Goal: Information Seeking & Learning: Learn about a topic

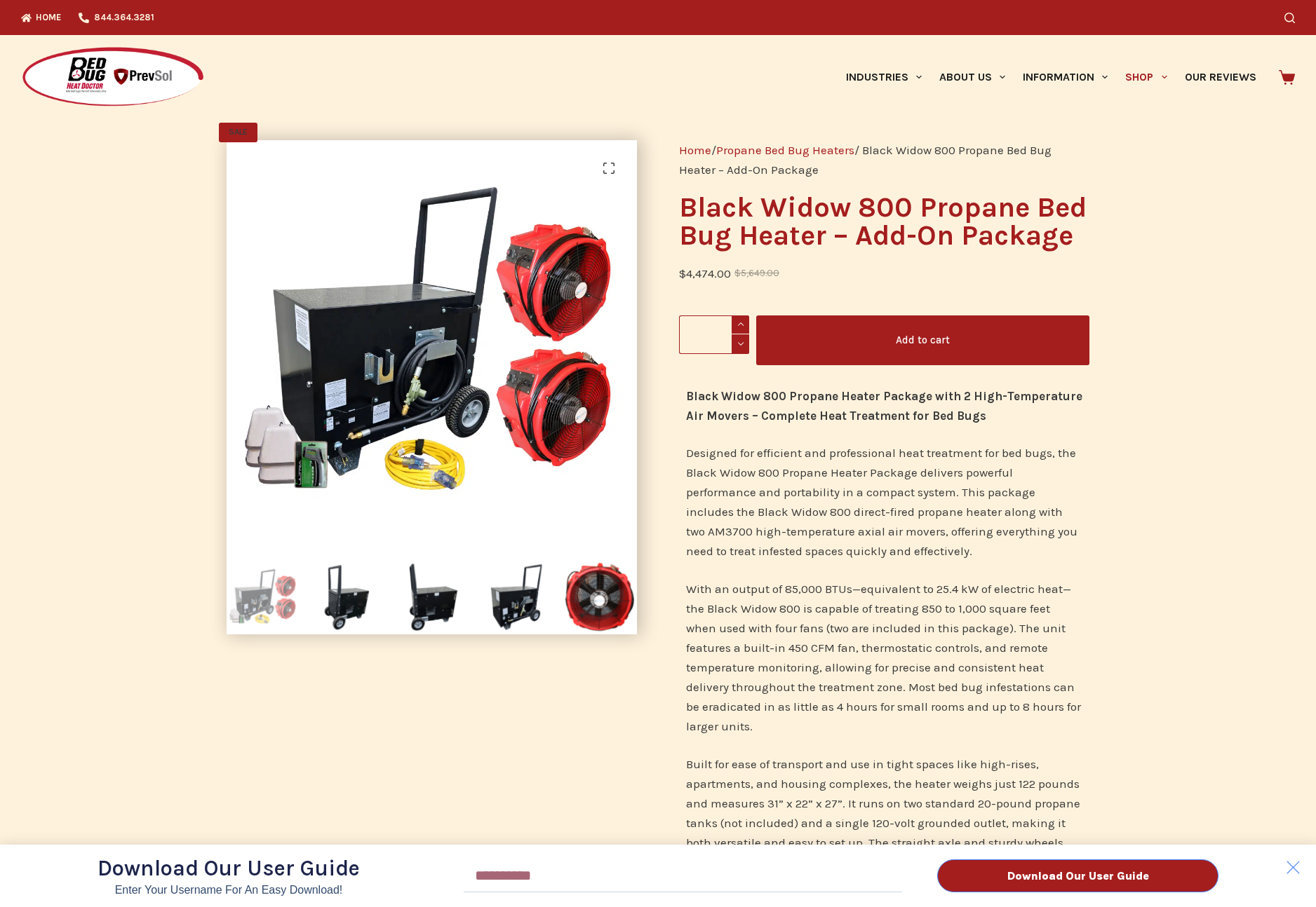
click at [1135, 76] on div "Download Our User Guide Enter Your Username for an Easy Download! Email Downloa…" at bounding box center [658, 453] width 1316 height 907
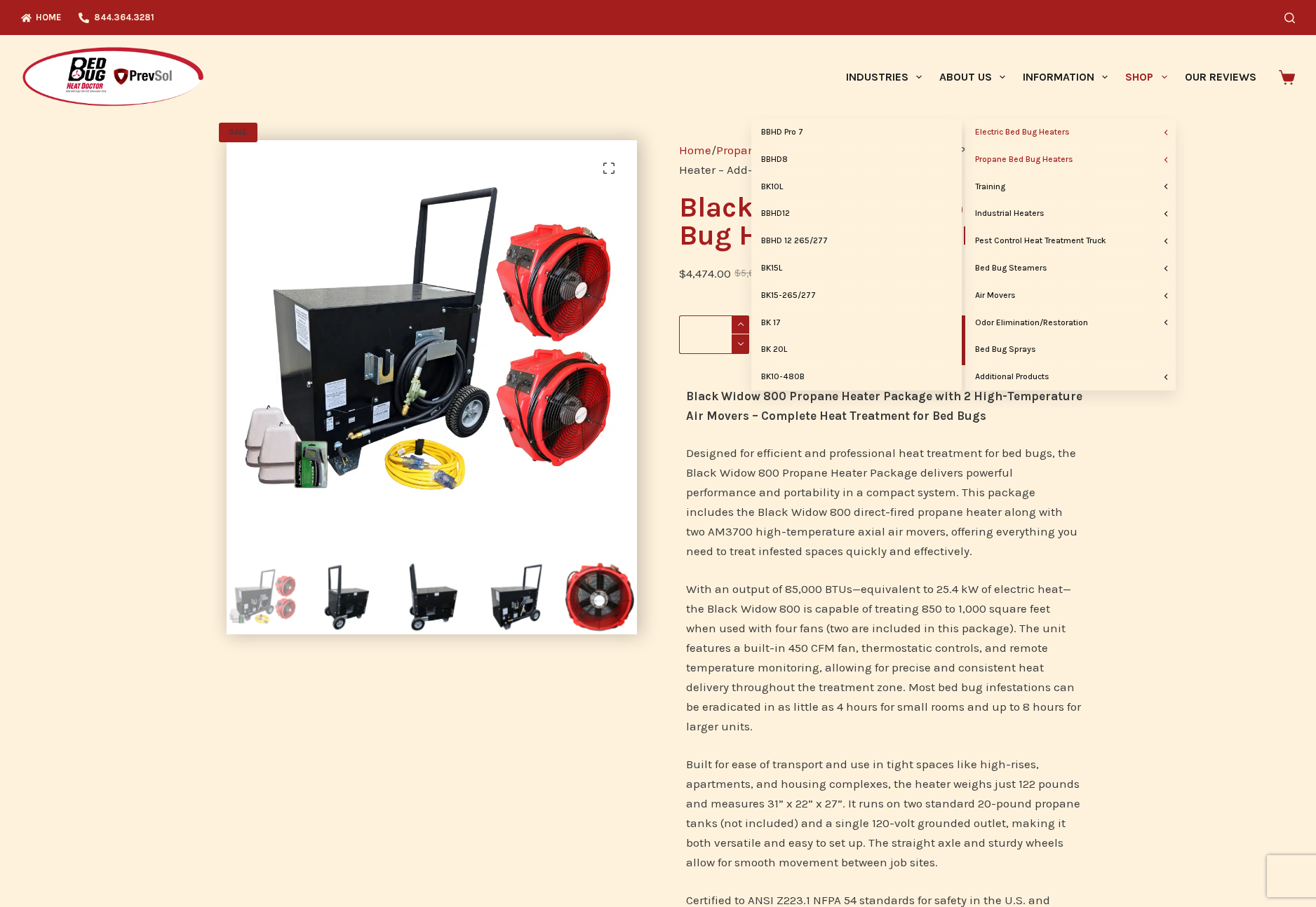
click at [1069, 131] on link "Electric Bed Bug Heaters" at bounding box center [1070, 133] width 211 height 27
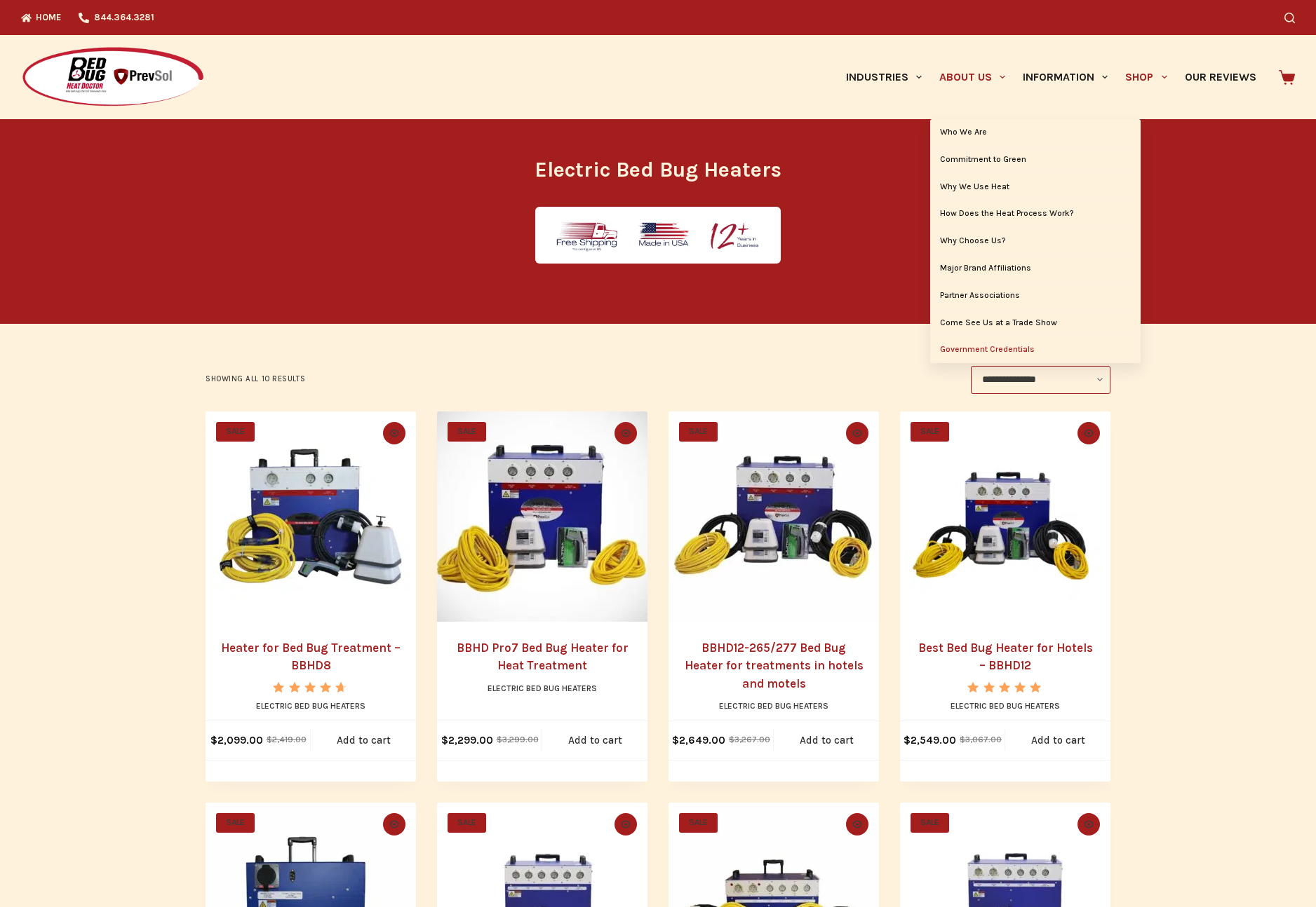
click at [979, 349] on link "Government Credentials" at bounding box center [1036, 349] width 211 height 27
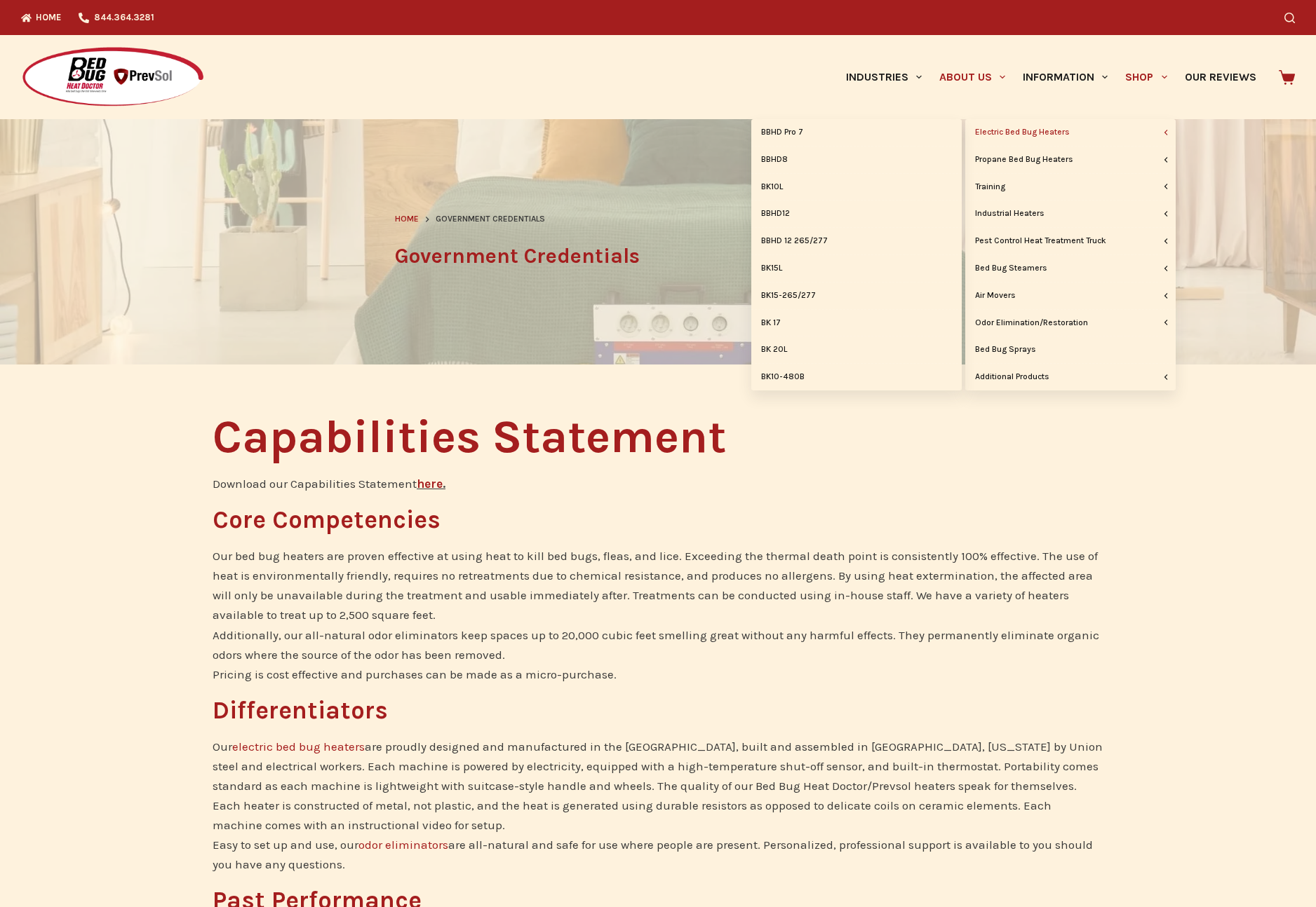
click at [1017, 132] on link "Electric Bed Bug Heaters" at bounding box center [1070, 133] width 211 height 27
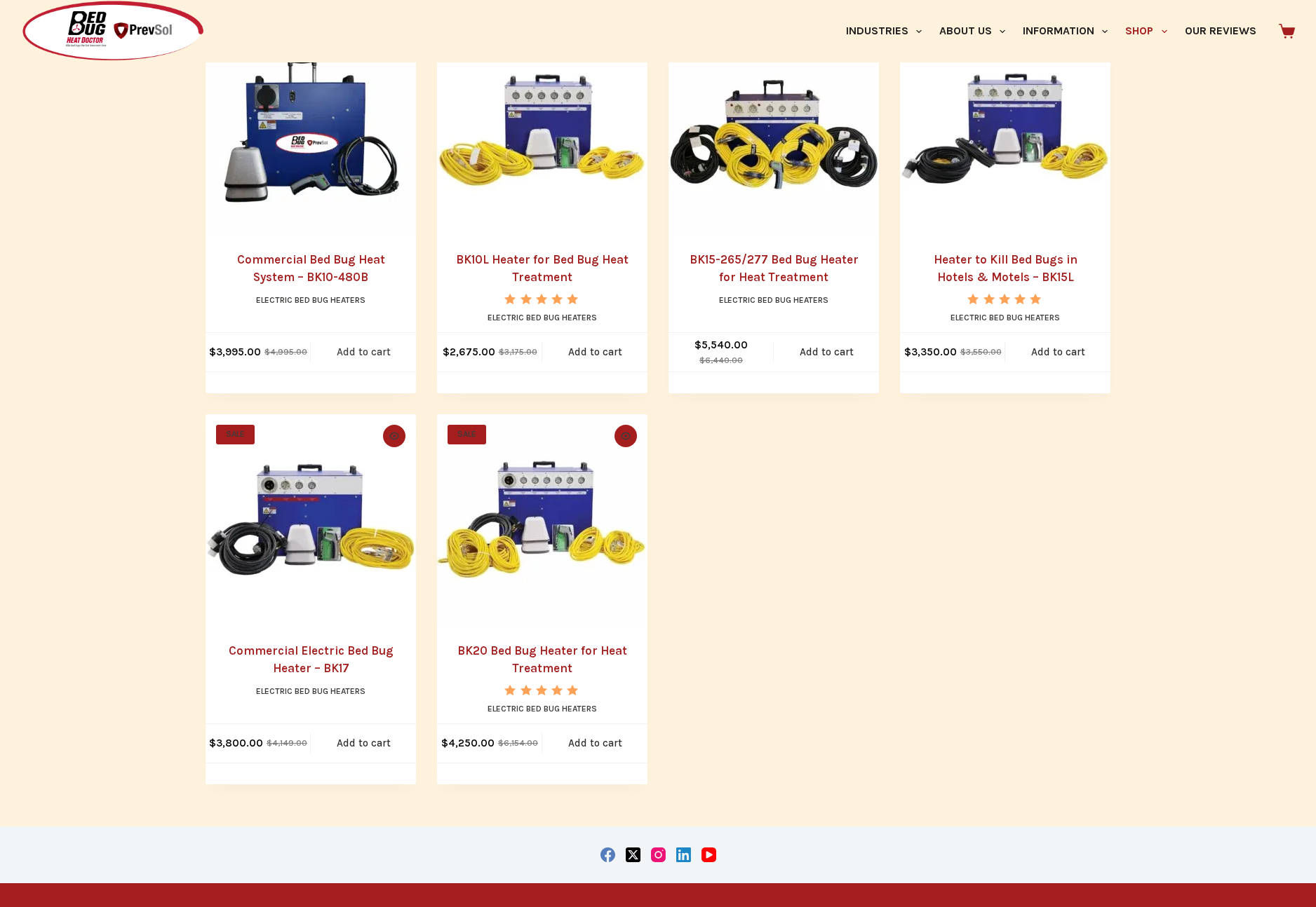
scroll to position [1034, 0]
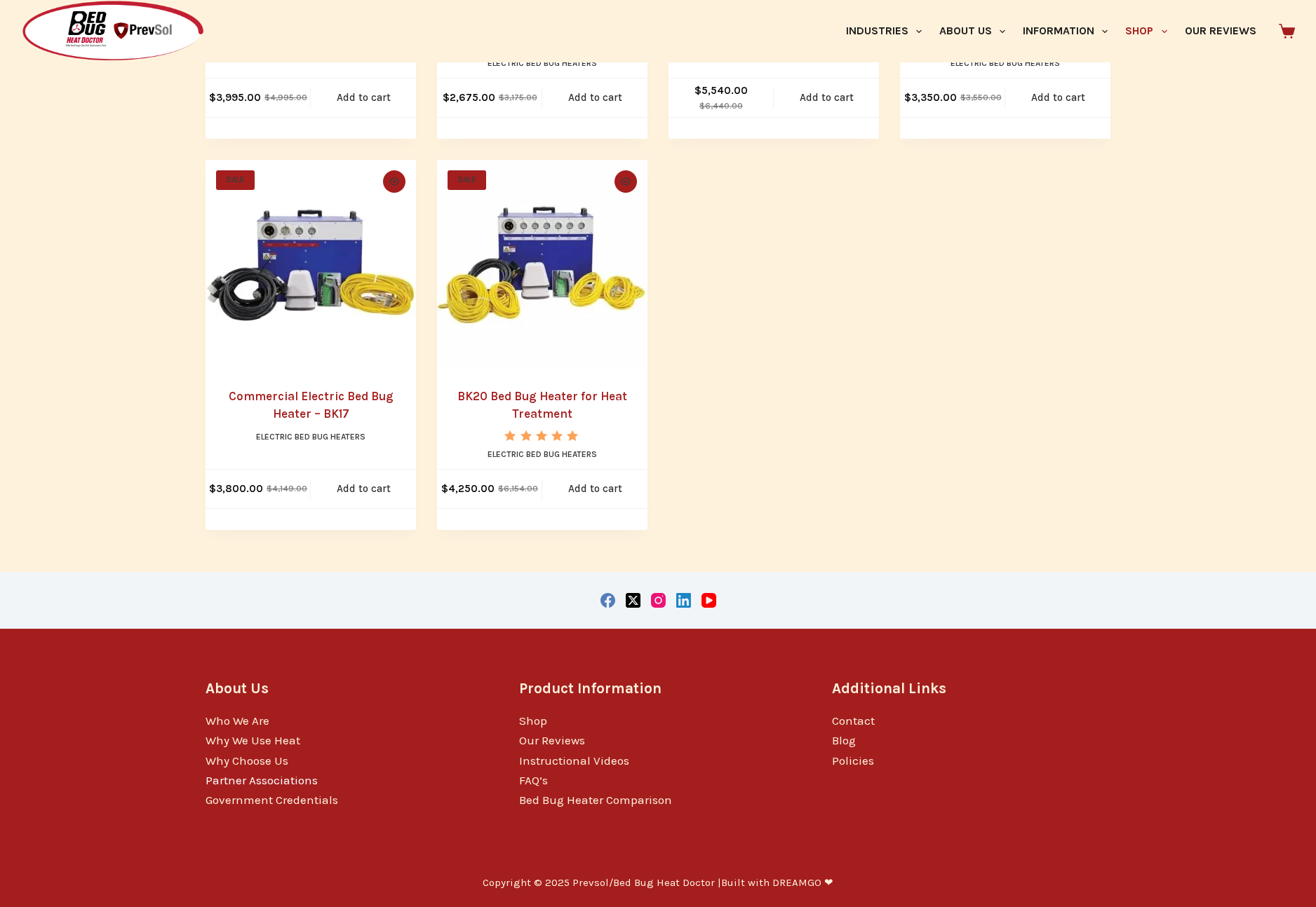
click at [262, 781] on link "Partner Associations" at bounding box center [262, 781] width 112 height 14
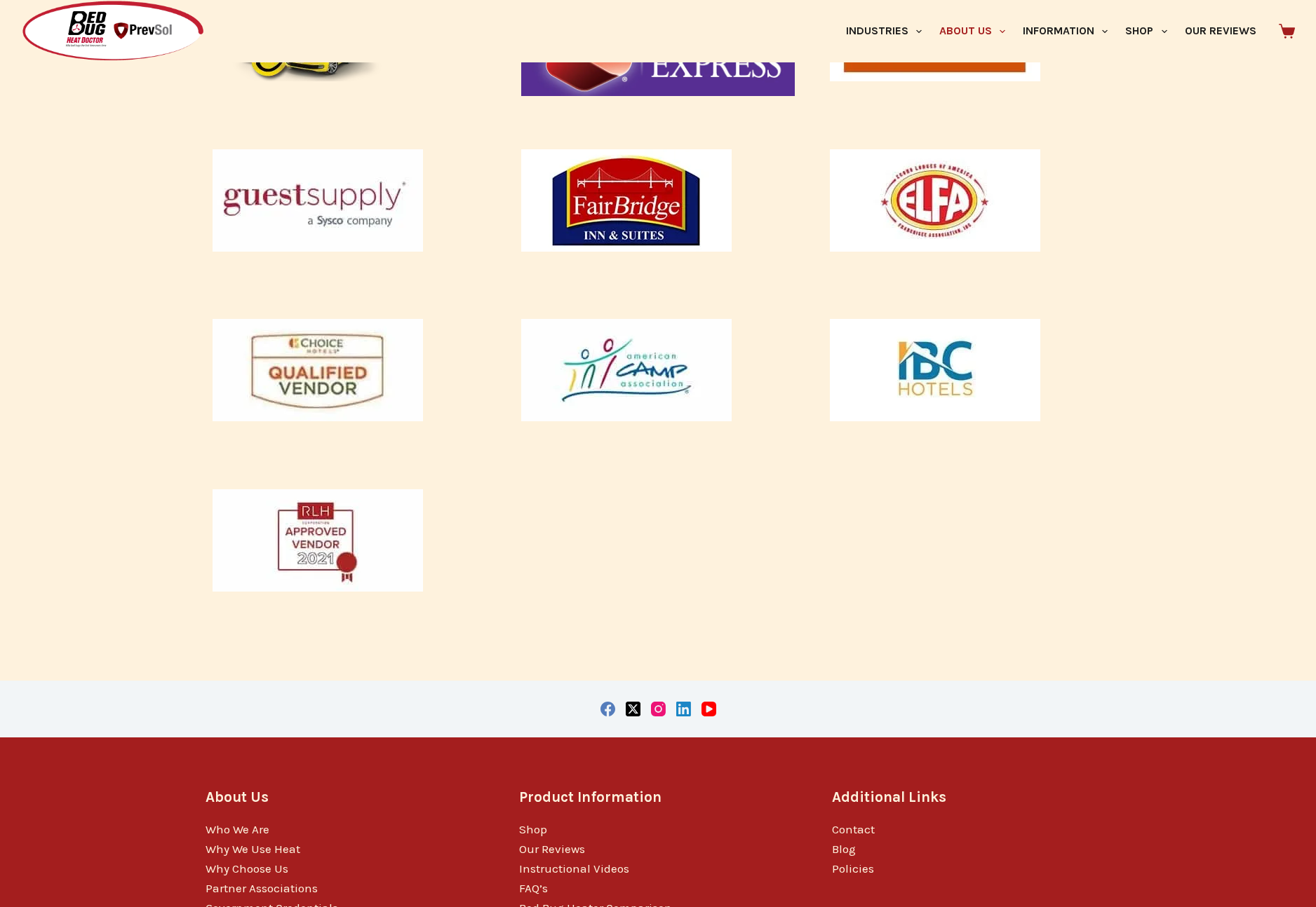
scroll to position [550, 0]
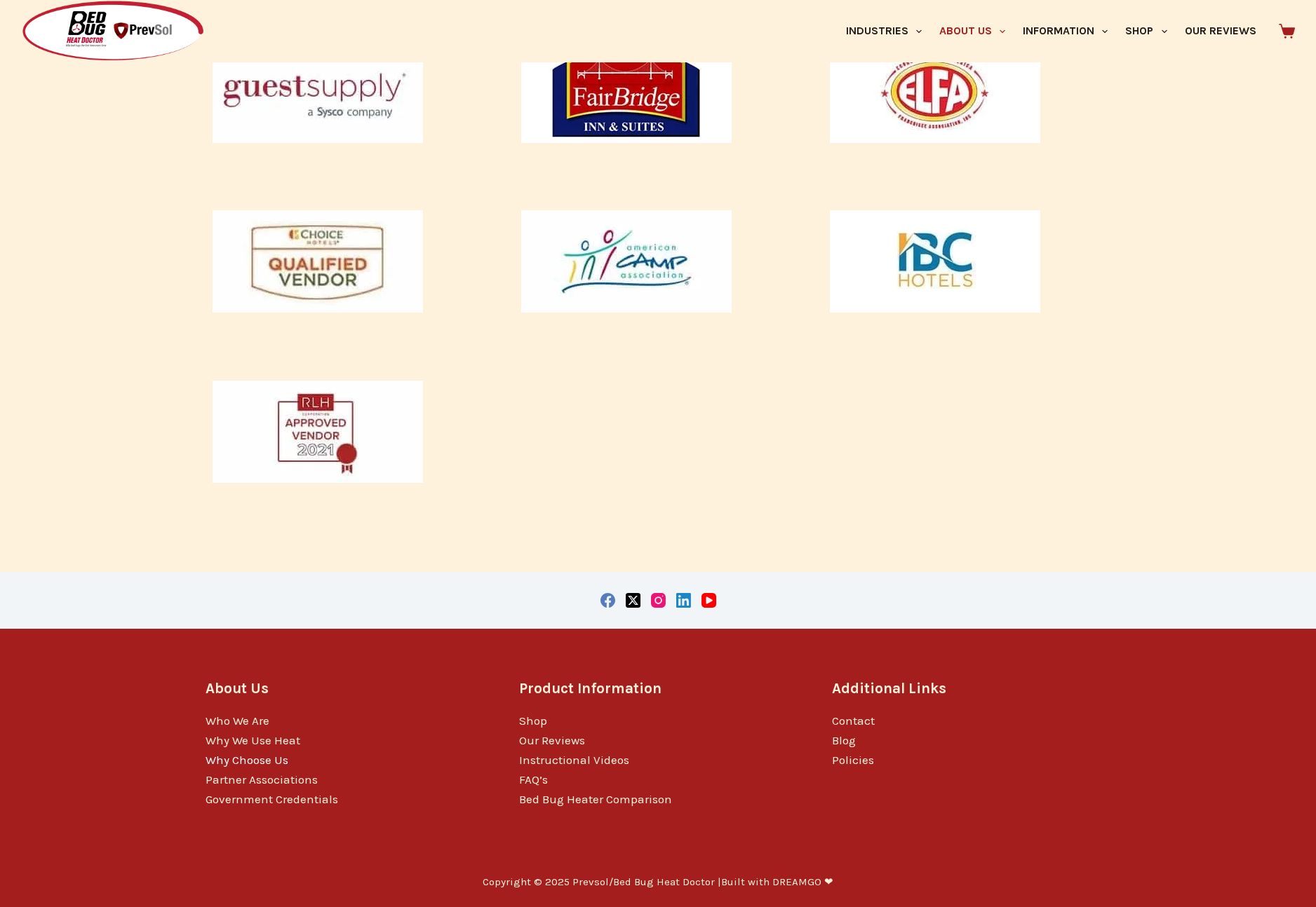
click at [243, 761] on link "Why Choose Us" at bounding box center [247, 760] width 82 height 14
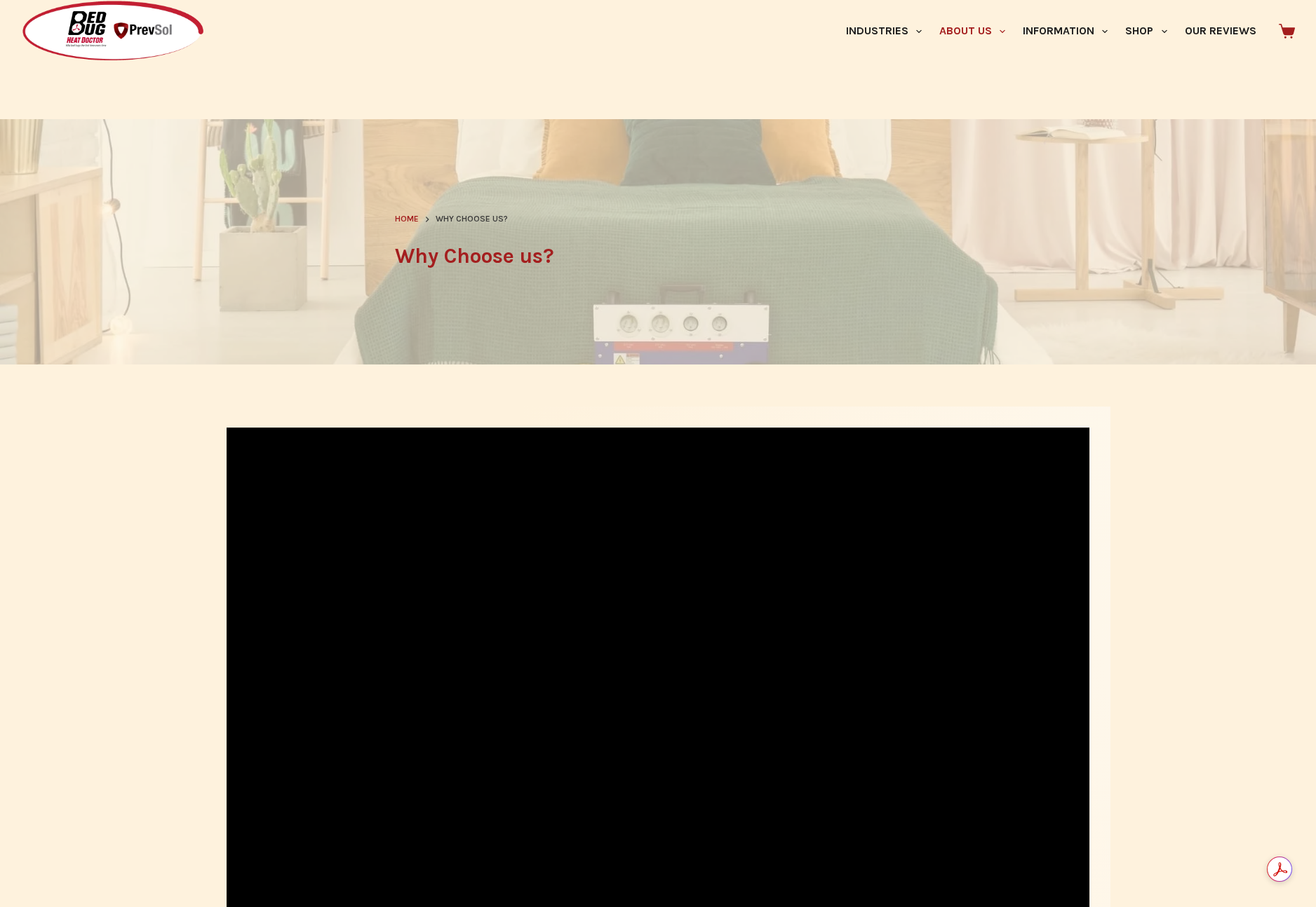
scroll to position [585, 0]
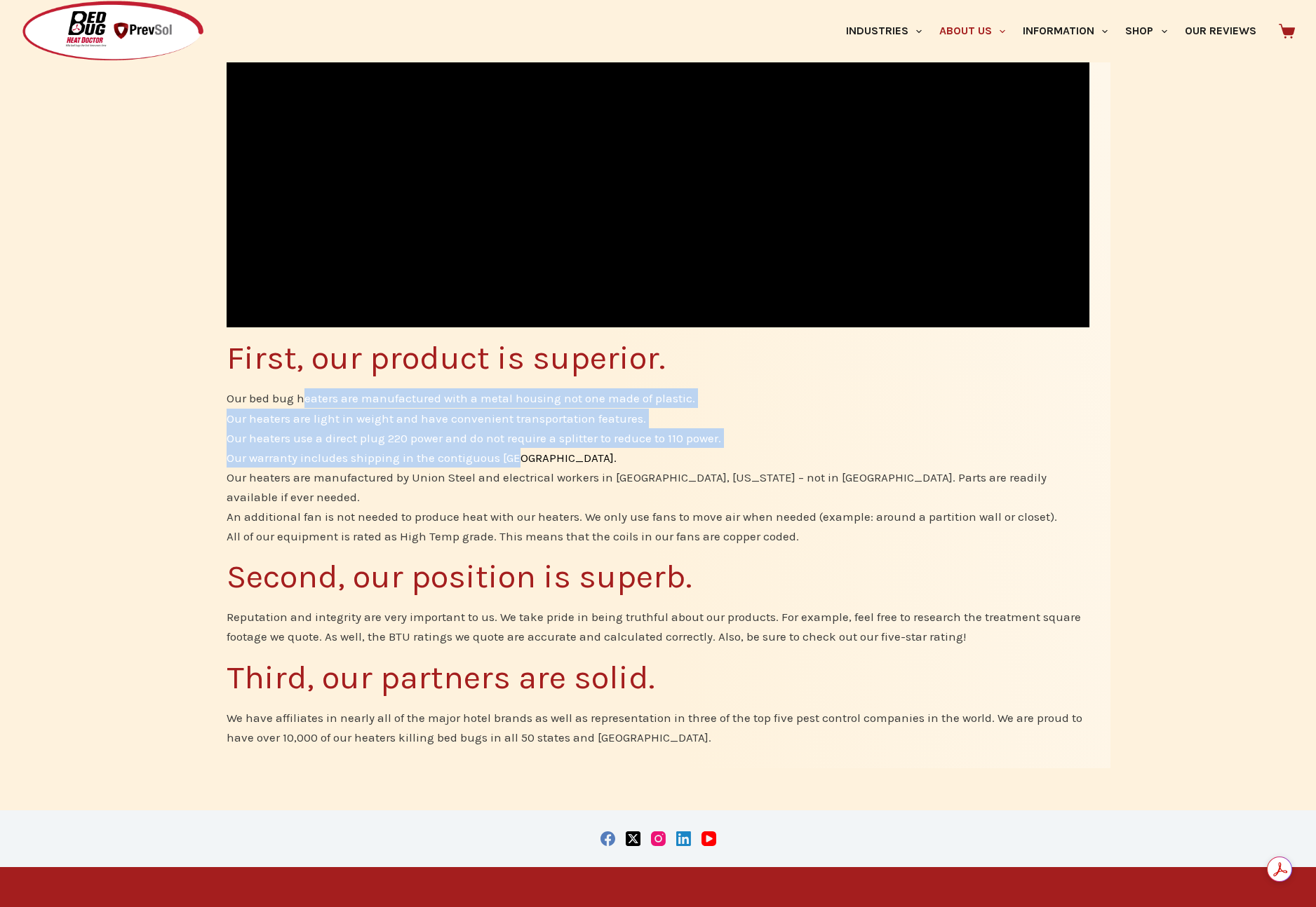
drag, startPoint x: 301, startPoint y: 396, endPoint x: 638, endPoint y: 453, distance: 341.8
click at [638, 453] on ul "Our bed bug heaters are manufactured with a metal housing not one made of plast…" at bounding box center [658, 467] width 863 height 157
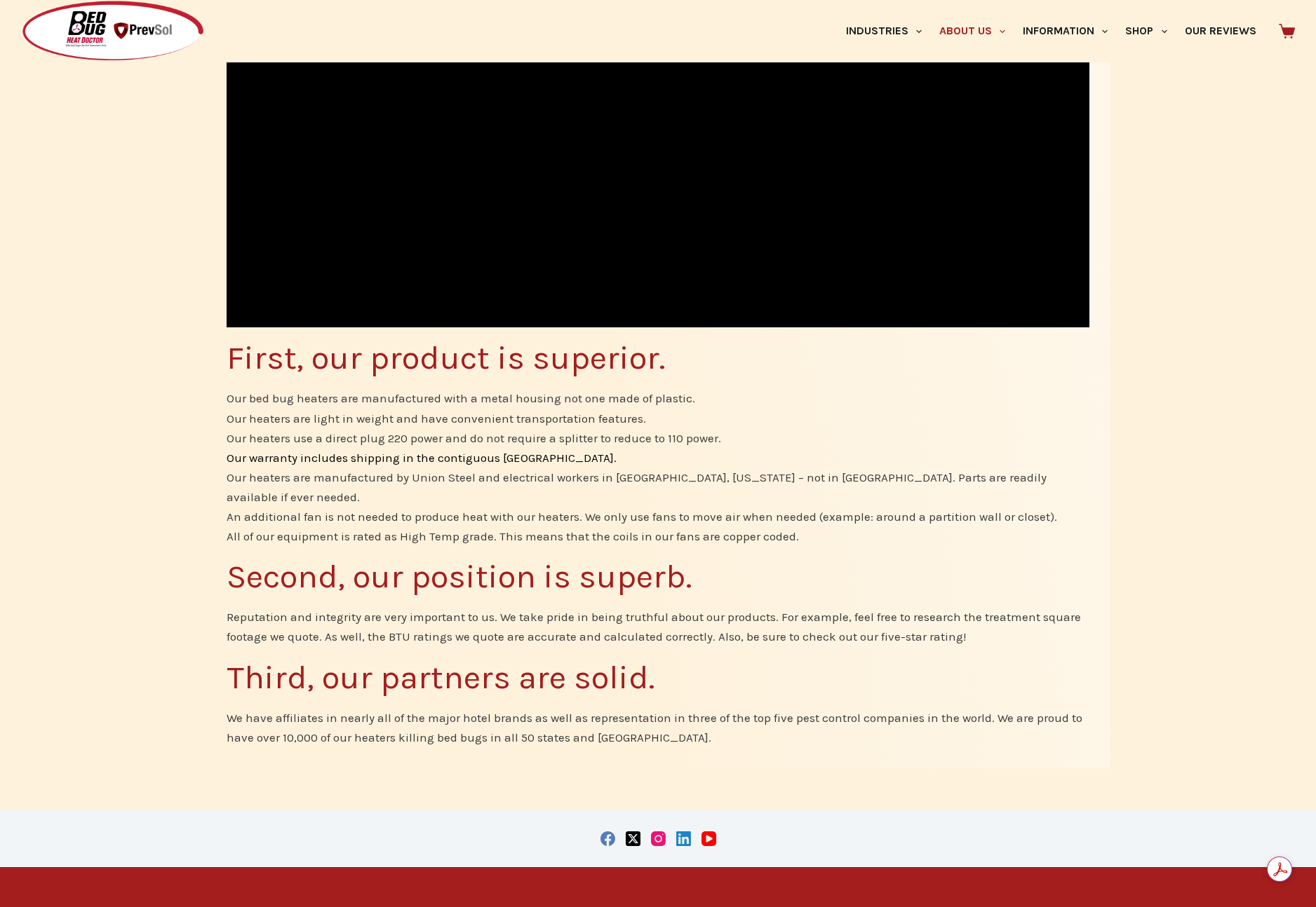
click at [766, 463] on li "Our warranty includes shipping in the contiguous US." at bounding box center [658, 457] width 863 height 20
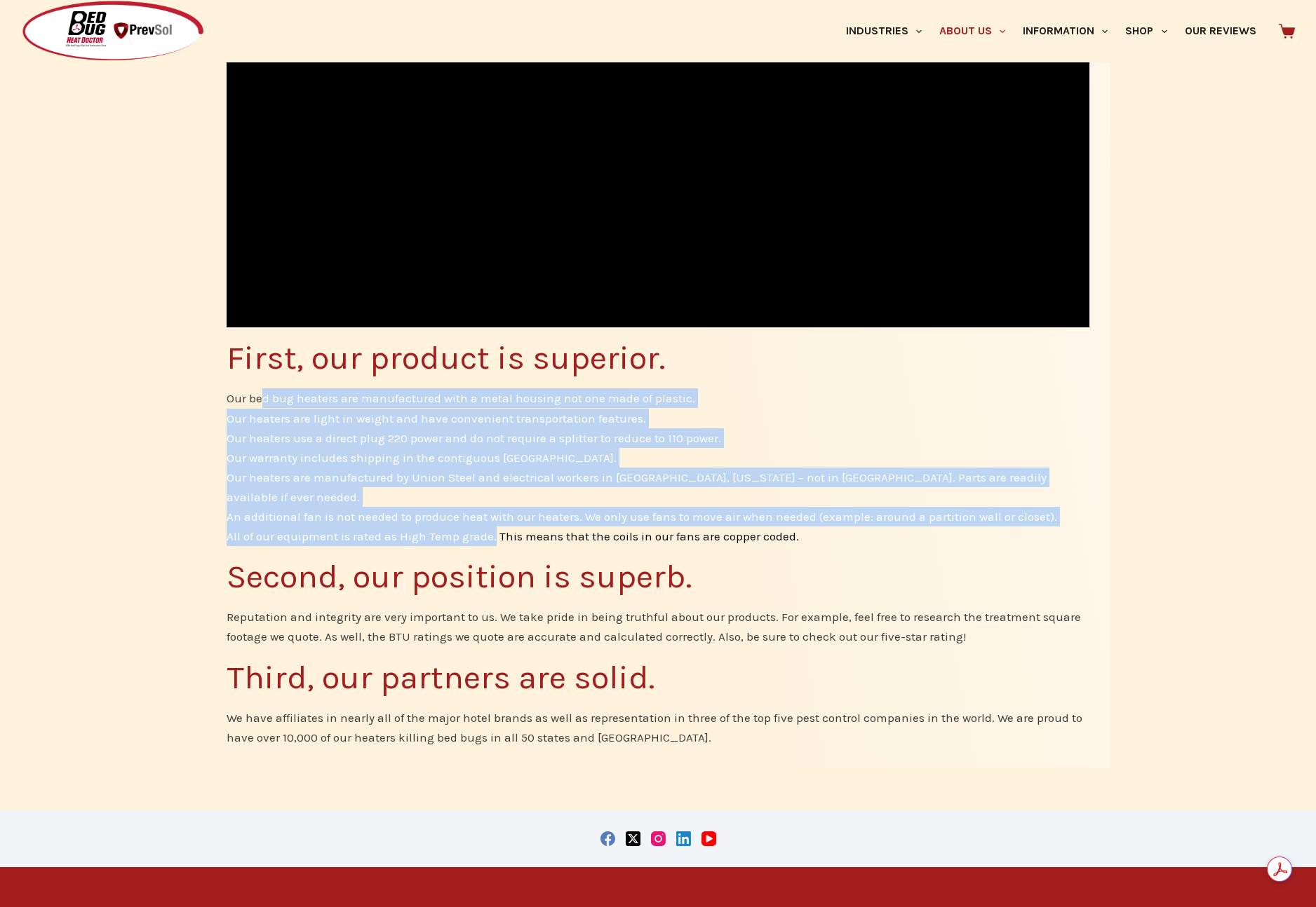
drag, startPoint x: 265, startPoint y: 396, endPoint x: 493, endPoint y: 523, distance: 261.0
click at [493, 523] on ul "Our bed bug heaters are manufactured with a metal housing not one made of plast…" at bounding box center [658, 467] width 863 height 157
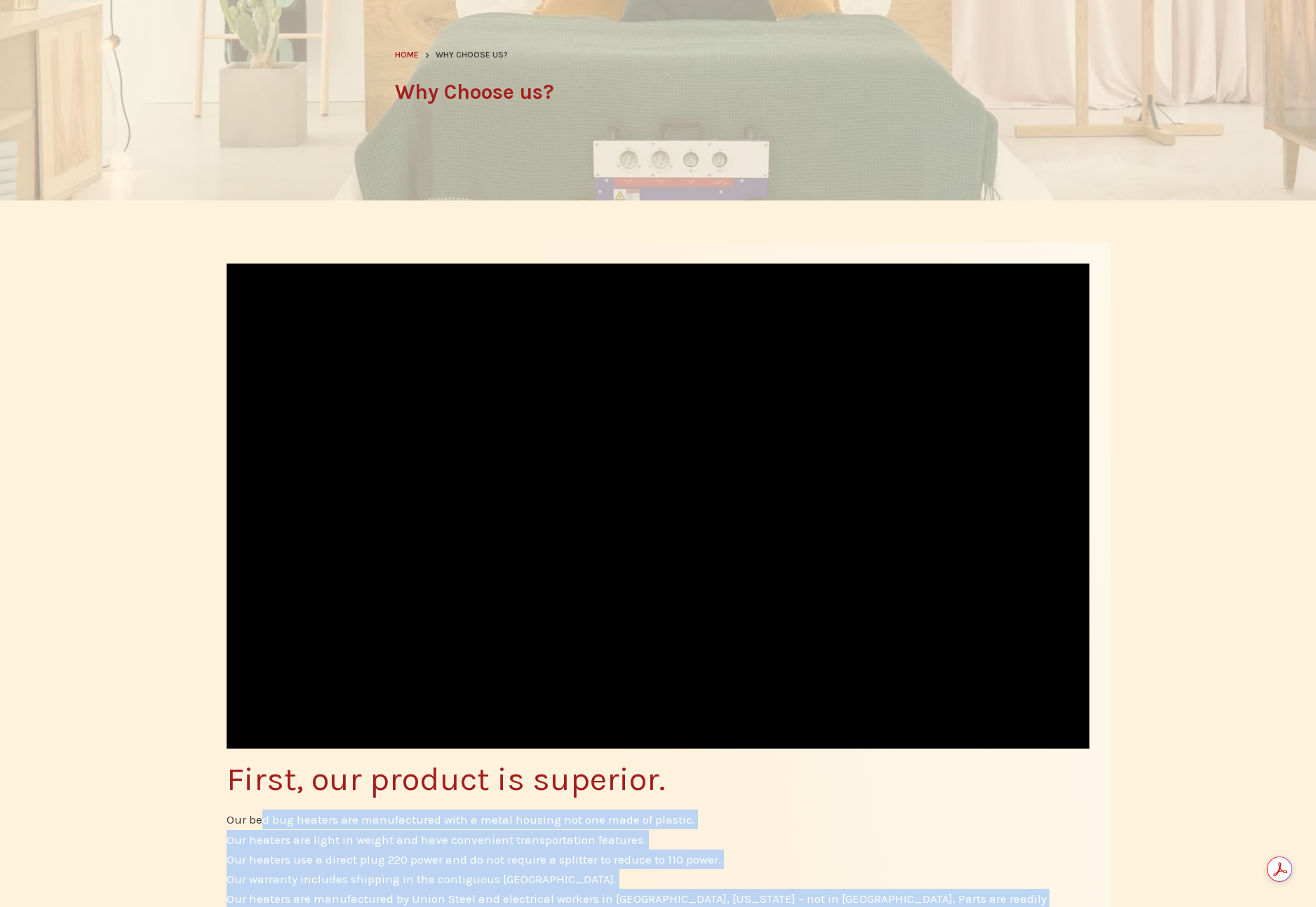
scroll to position [0, 0]
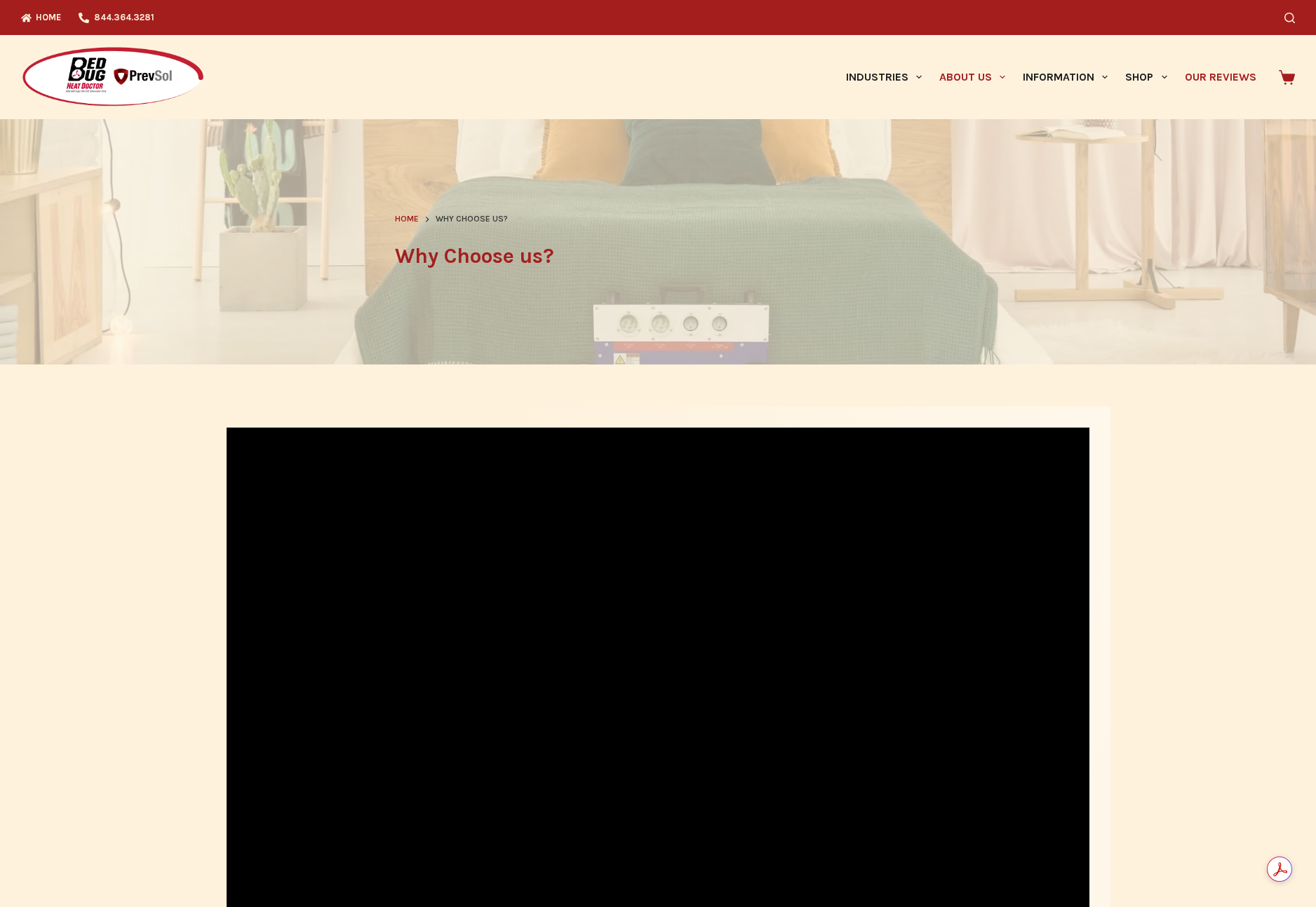
click at [1218, 75] on link "Our Reviews" at bounding box center [1219, 77] width 89 height 84
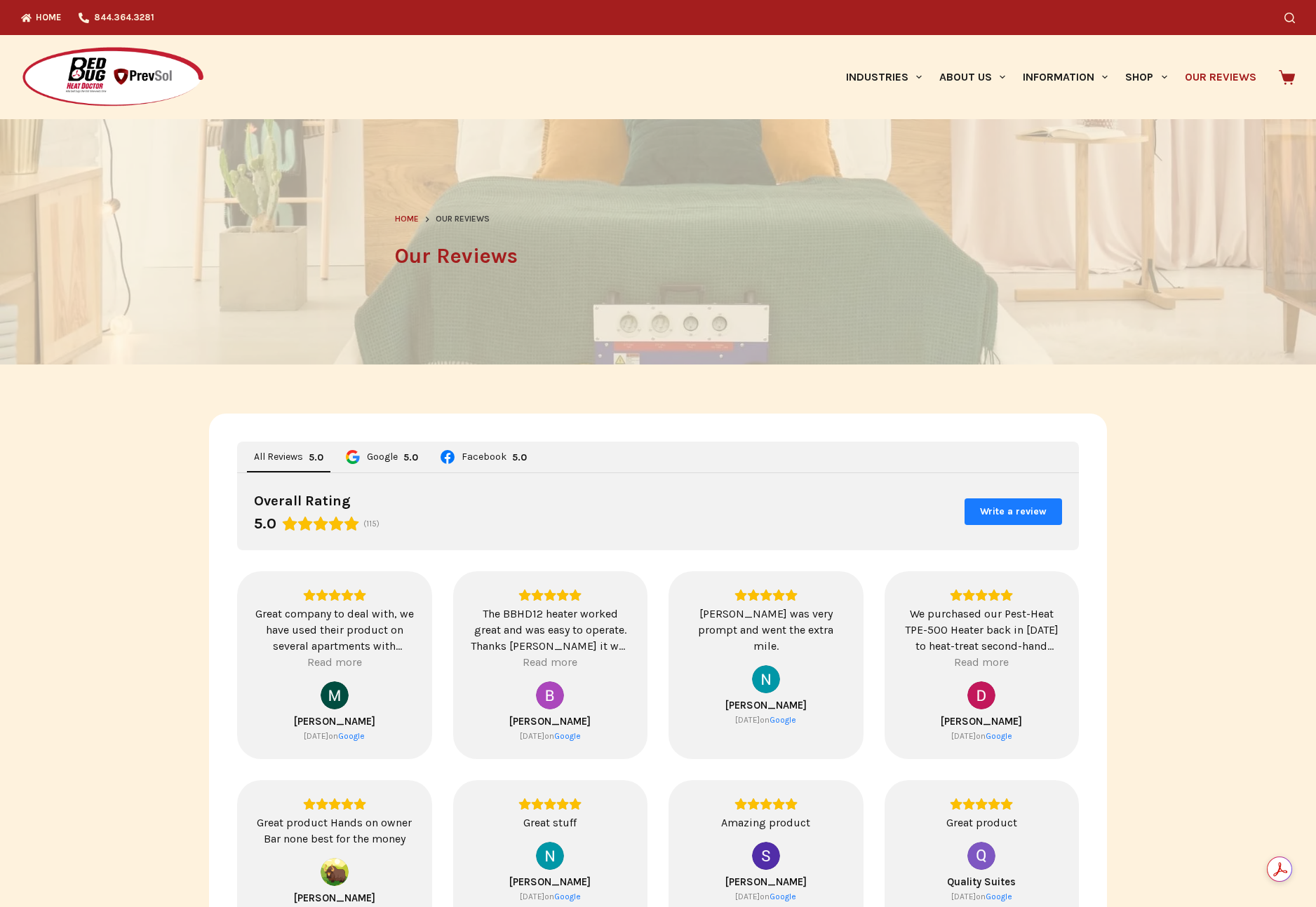
scroll to position [486, 0]
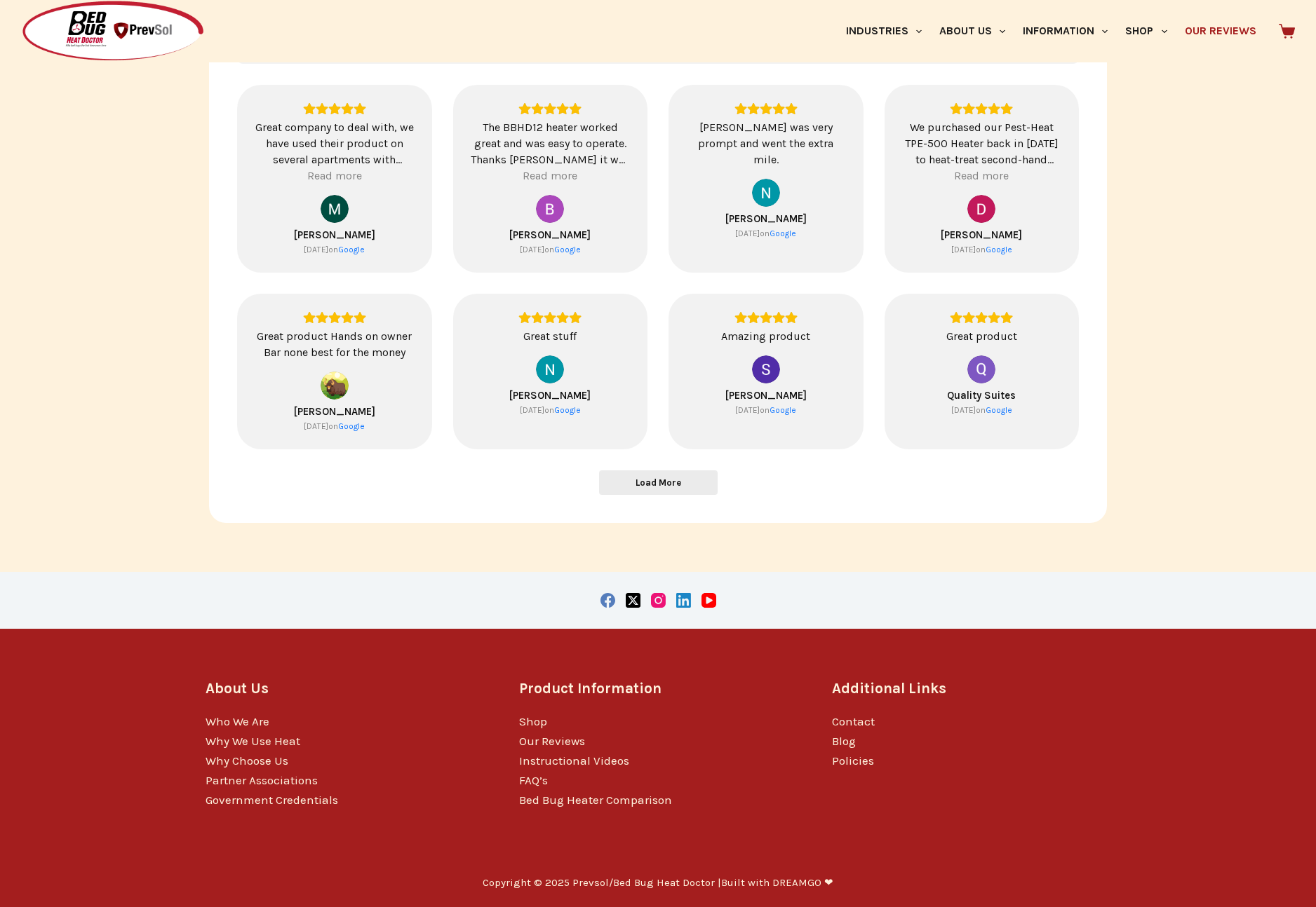
click at [669, 485] on span "Load More" at bounding box center [658, 482] width 46 height 12
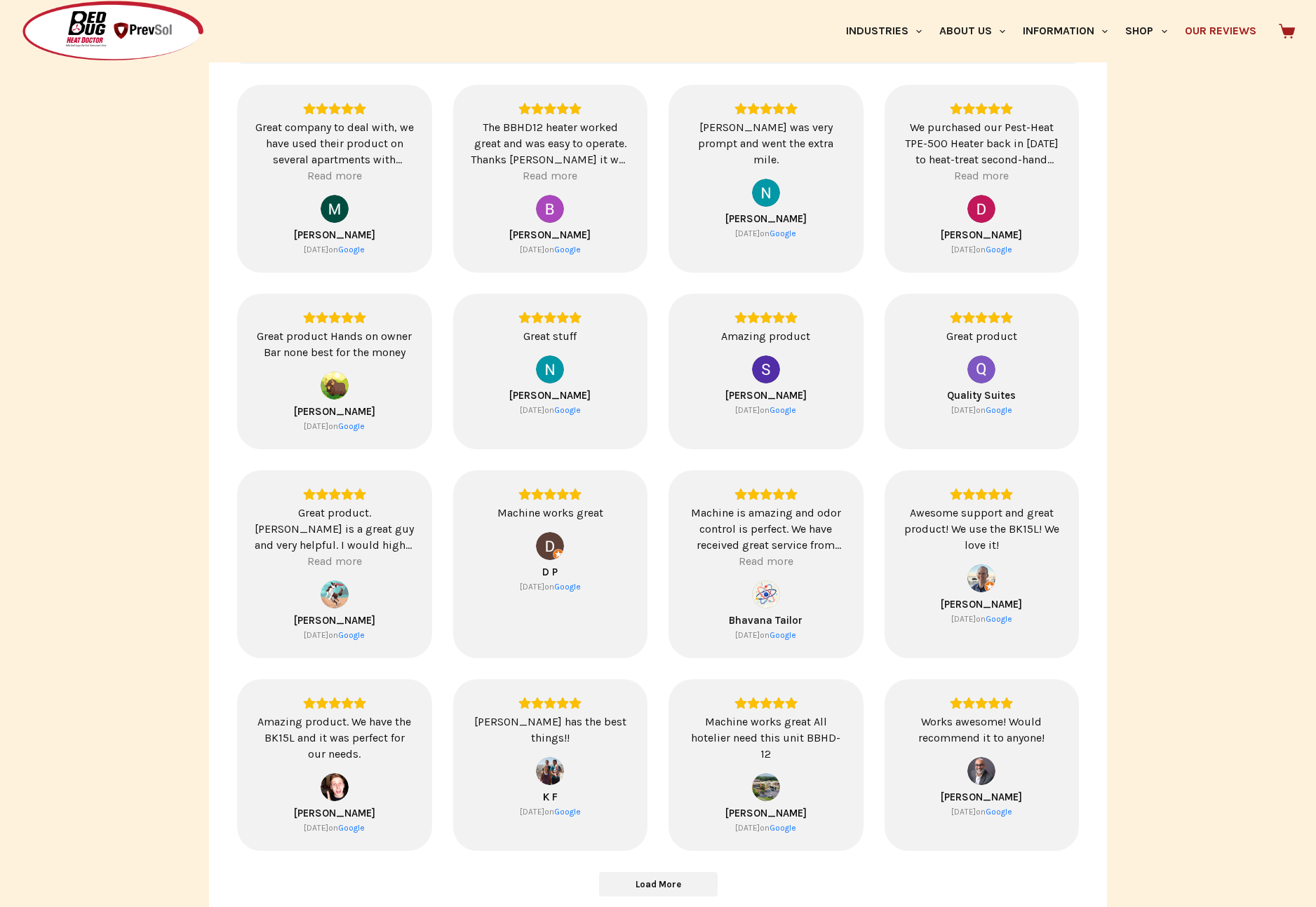
scroll to position [0, 0]
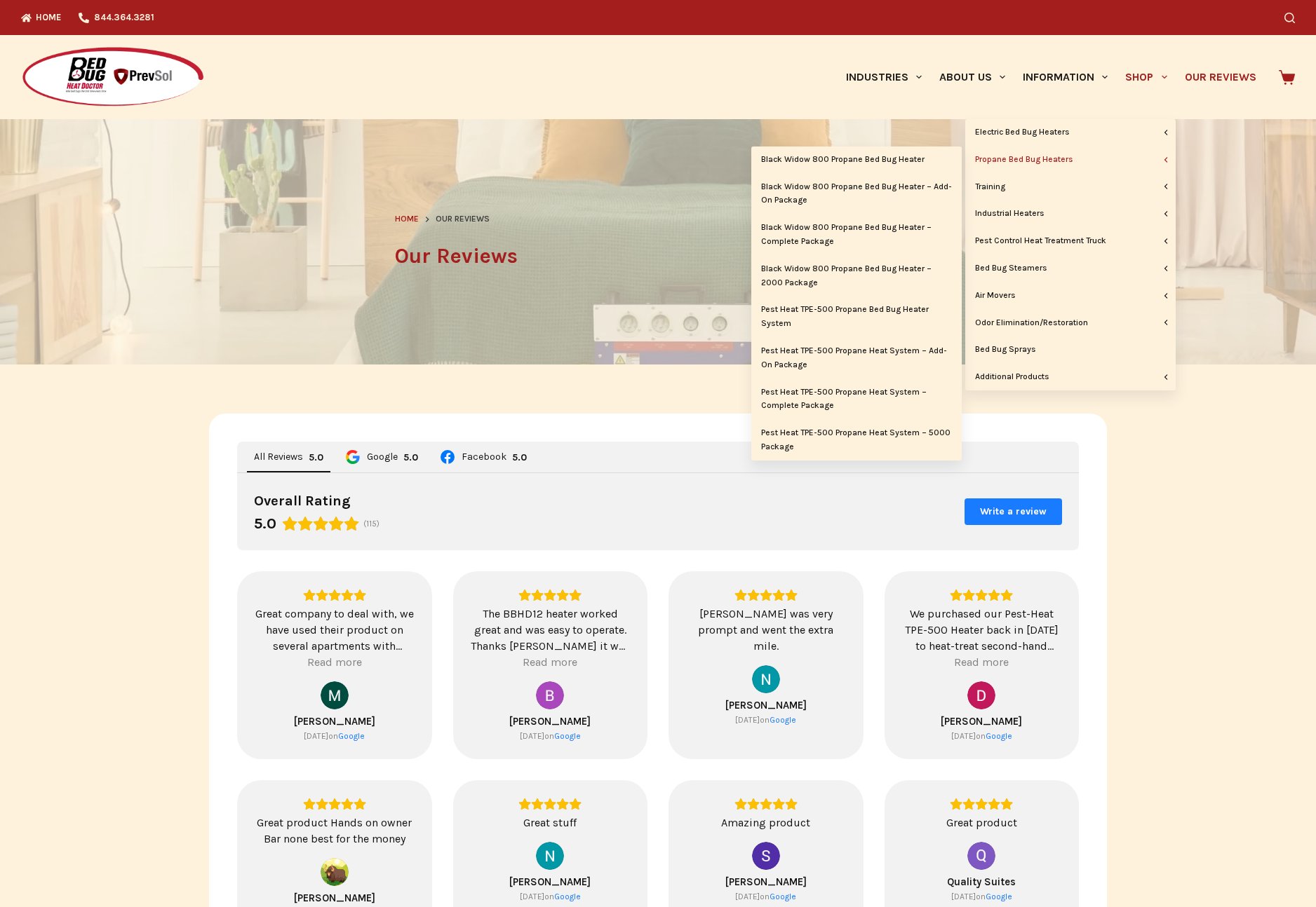
click at [1036, 160] on link "Propane Bed Bug Heaters" at bounding box center [1070, 160] width 211 height 27
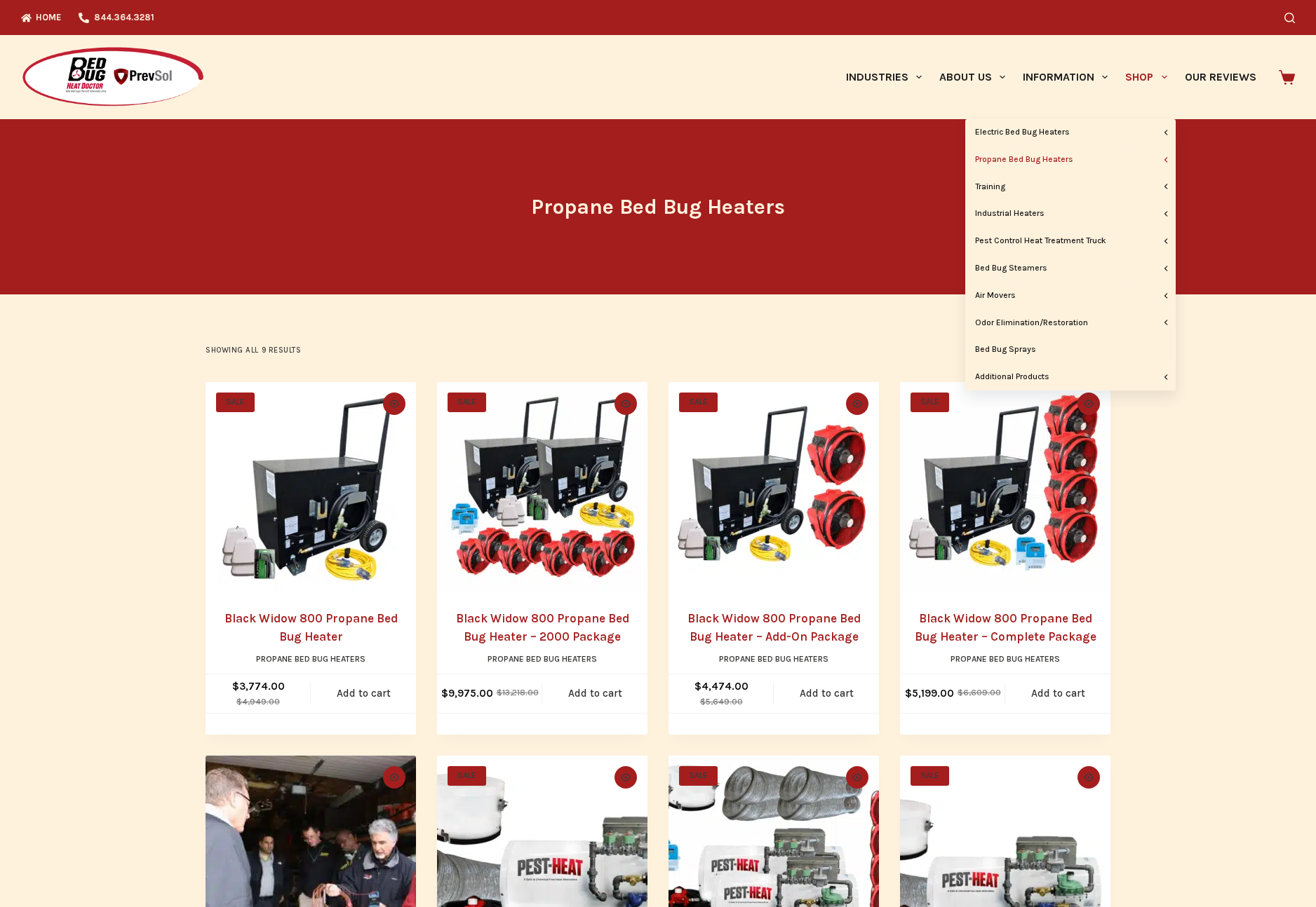
click at [1153, 78] on link "Shop" at bounding box center [1146, 77] width 59 height 84
click at [1036, 242] on link "Pest Control Heat Treatment Truck" at bounding box center [1070, 241] width 211 height 27
click at [860, 235] on link "Pest Control Heat Treatment Truck" at bounding box center [856, 241] width 211 height 27
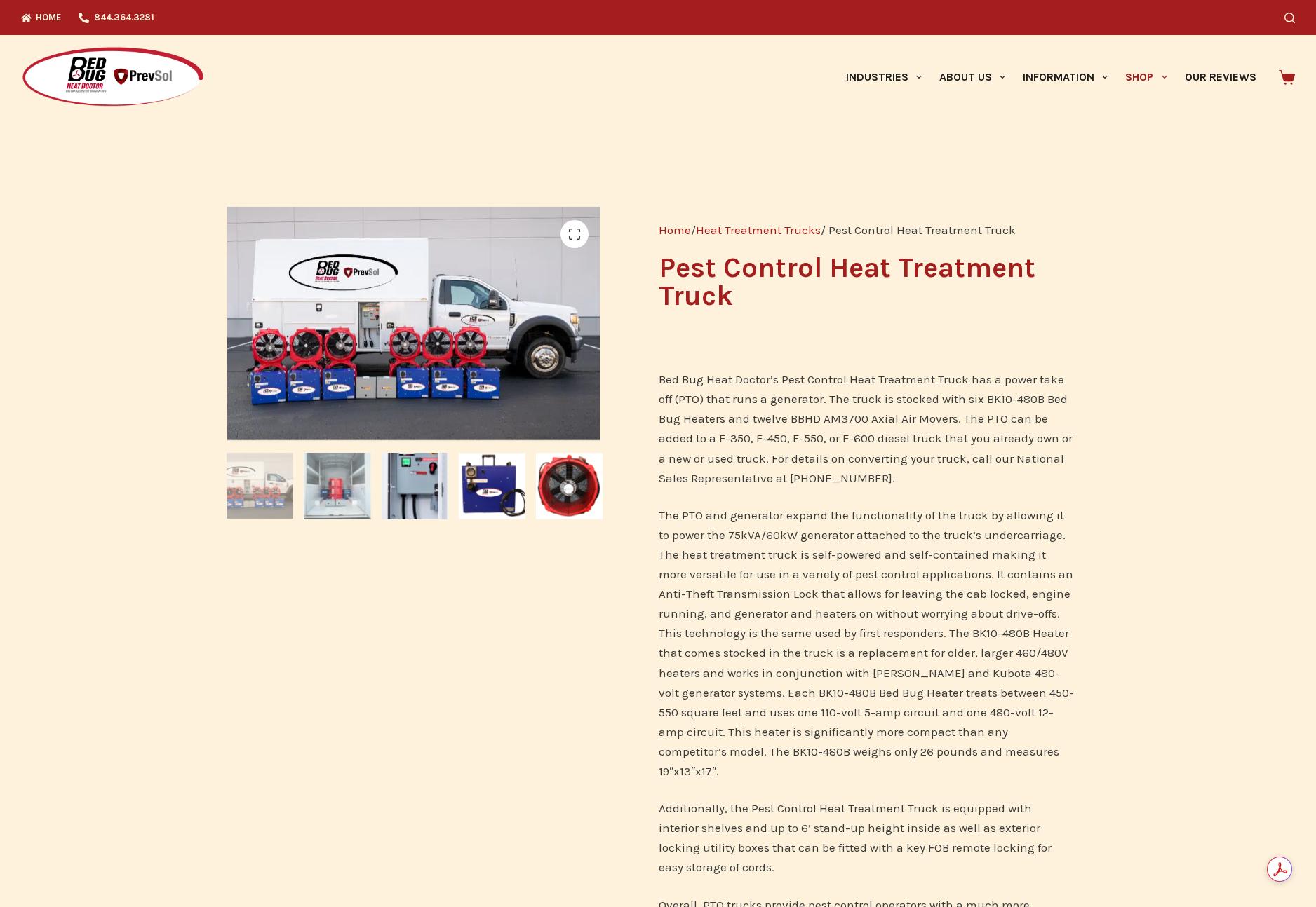
click at [334, 473] on img at bounding box center [337, 486] width 67 height 67
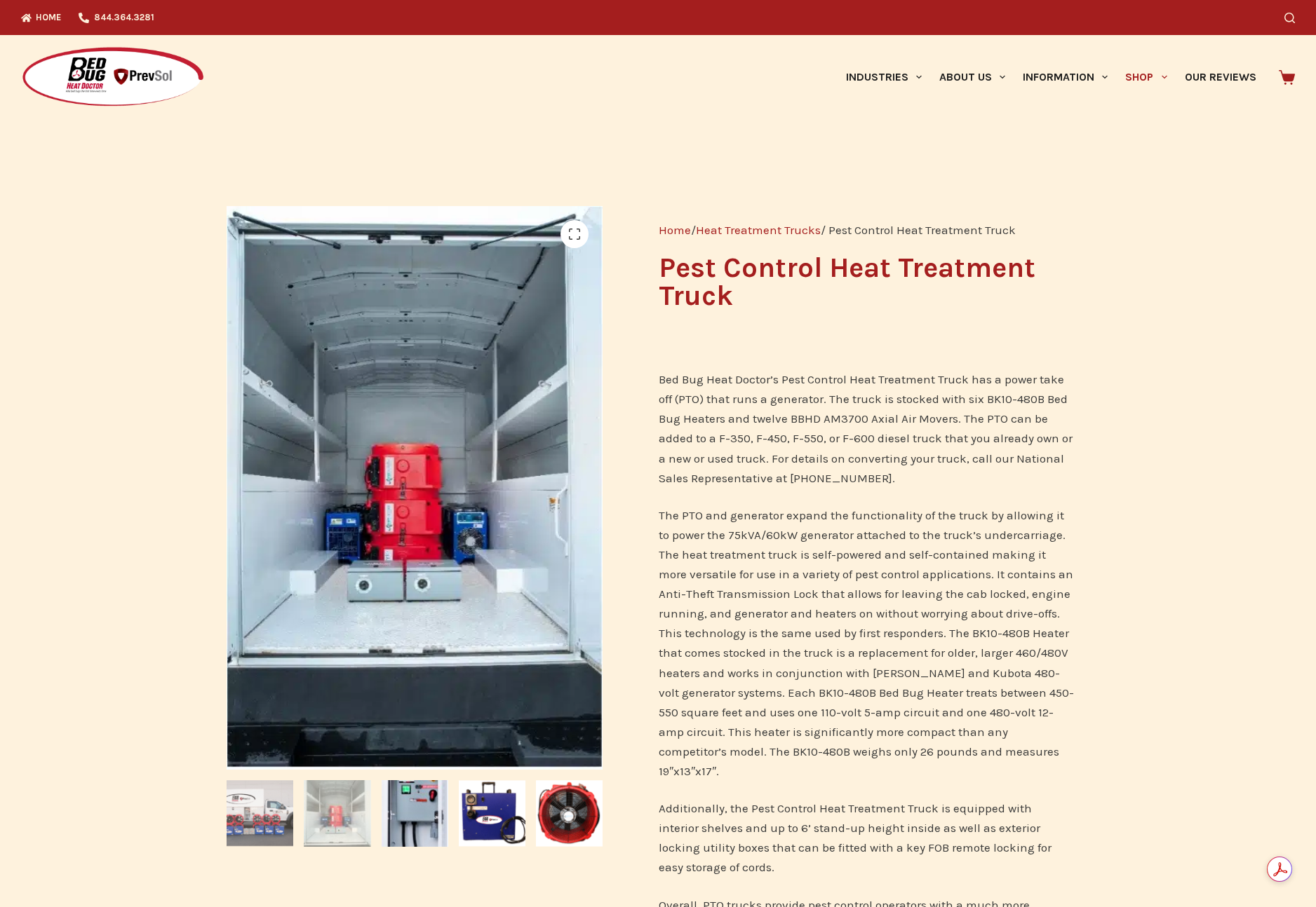
click at [262, 828] on img at bounding box center [259, 814] width 67 height 67
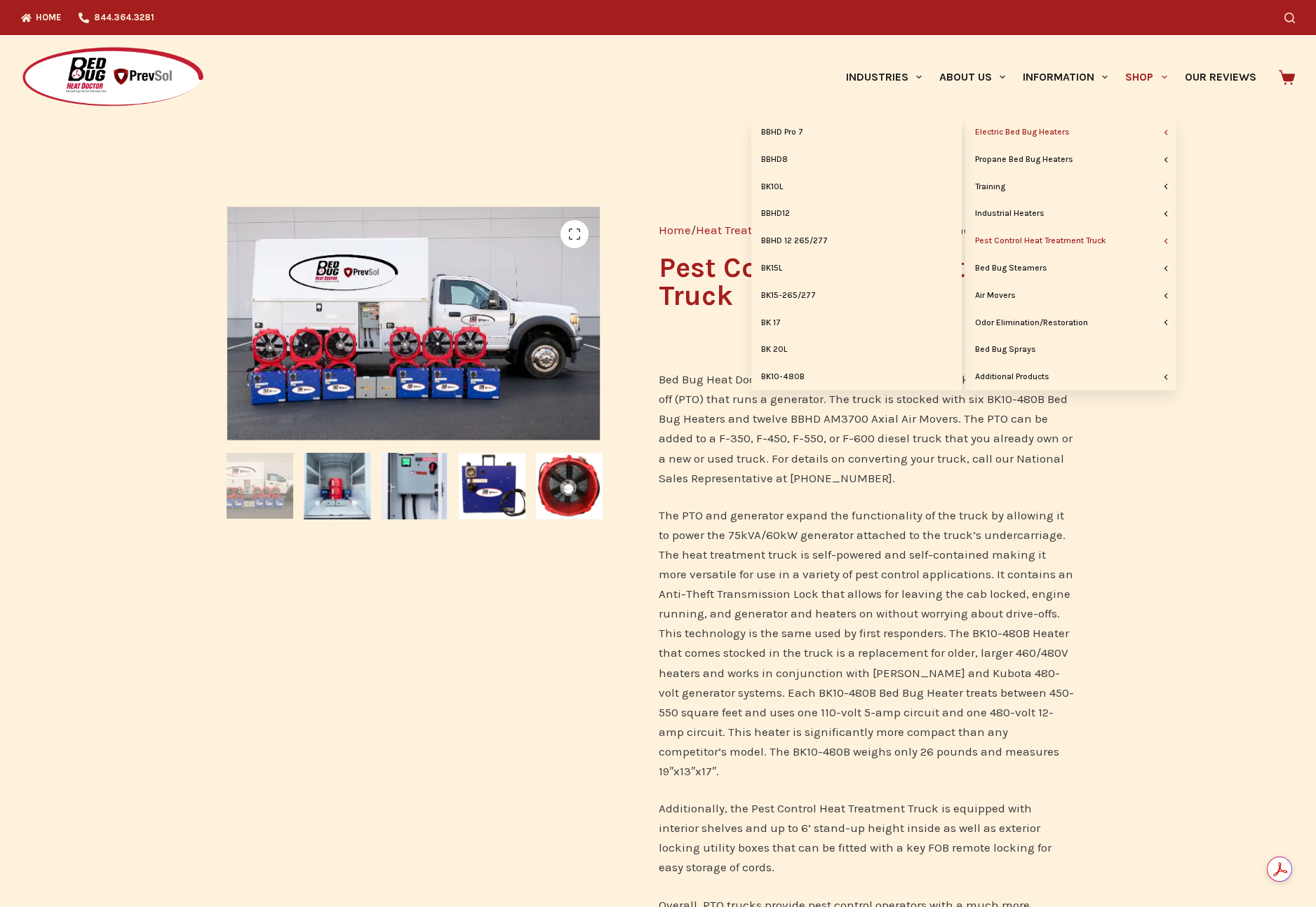
click at [1105, 127] on link "Electric Bed Bug Heaters" at bounding box center [1070, 133] width 211 height 27
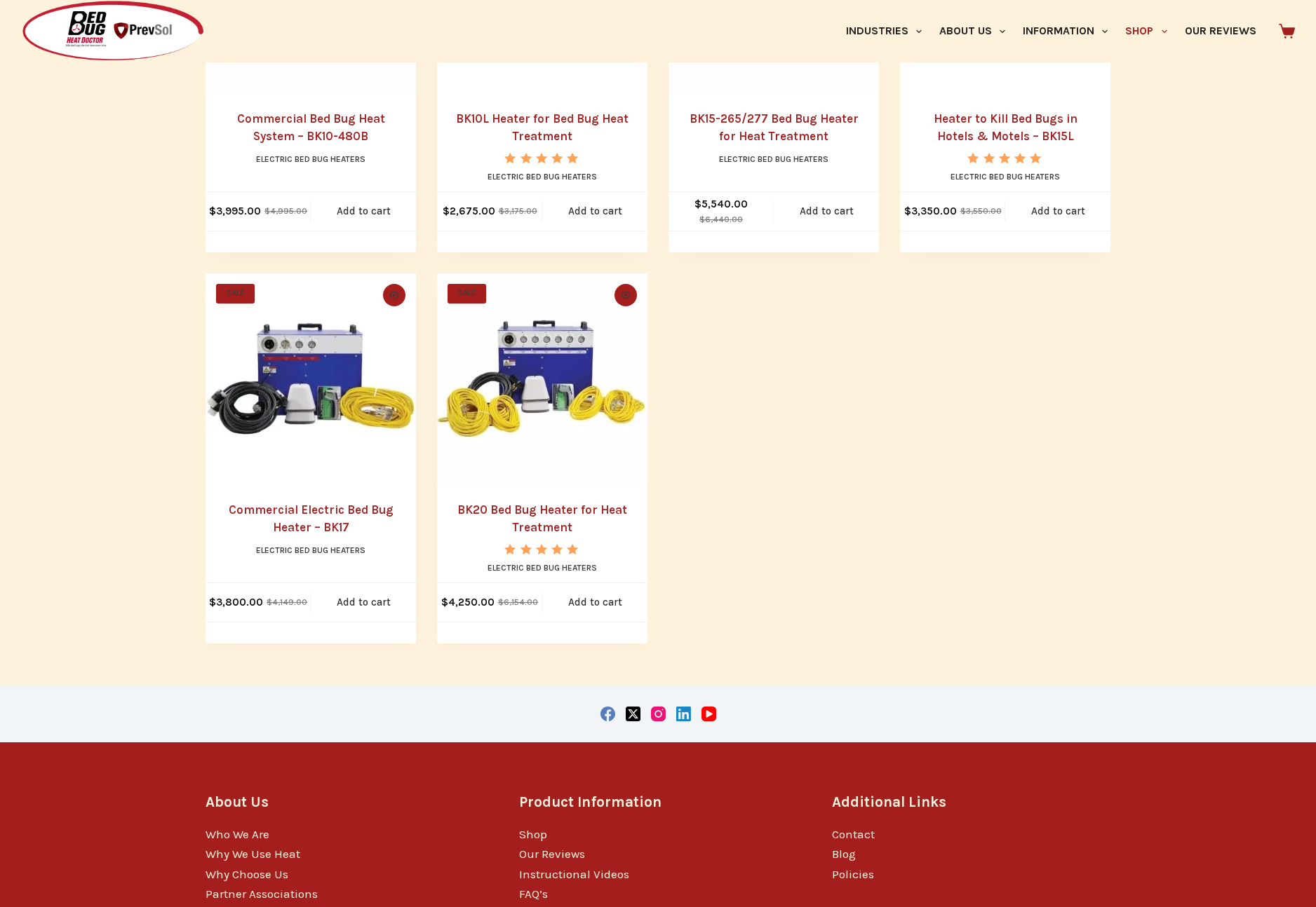
scroll to position [1034, 0]
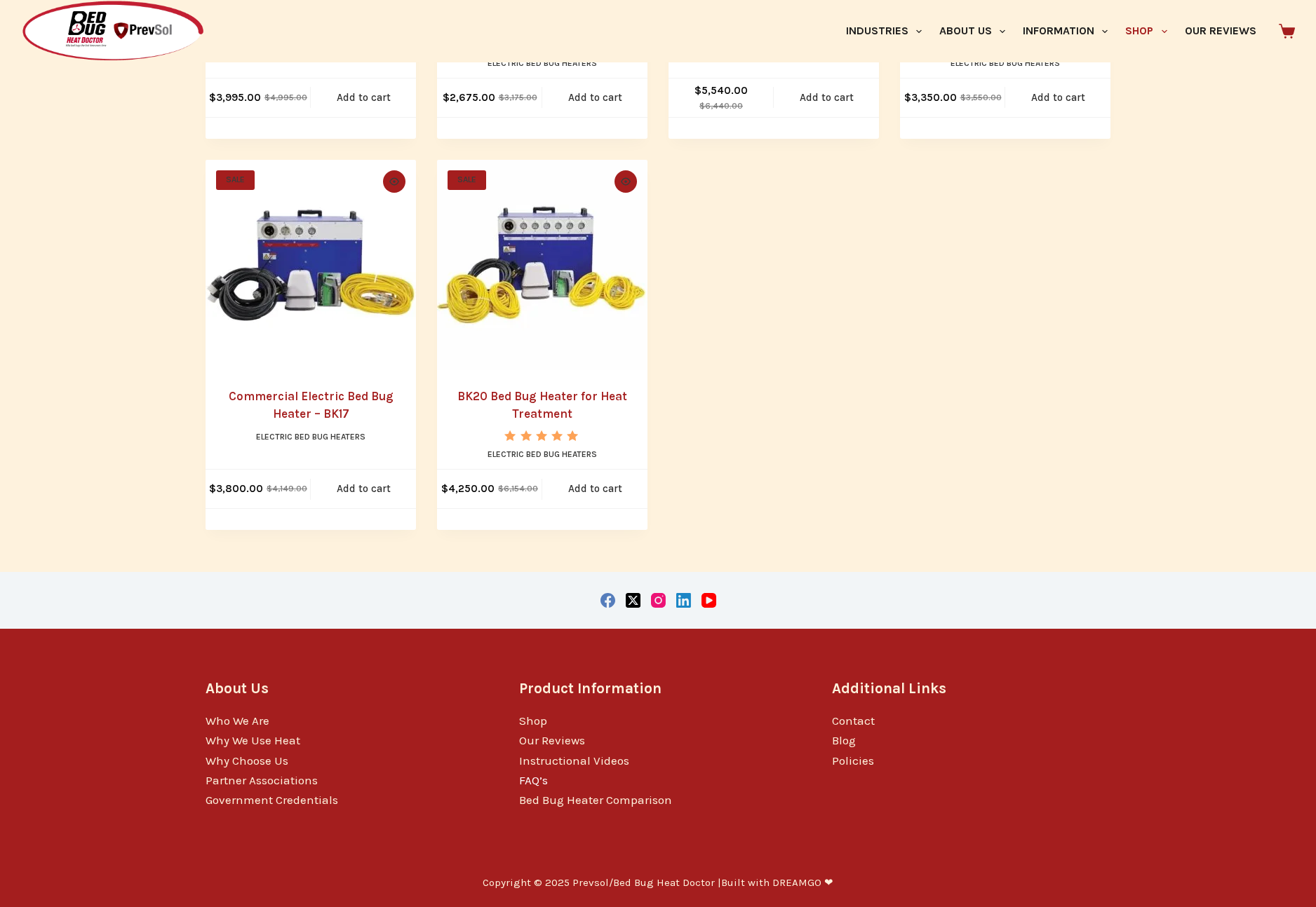
click at [527, 778] on link "FAQ’s" at bounding box center [533, 781] width 29 height 14
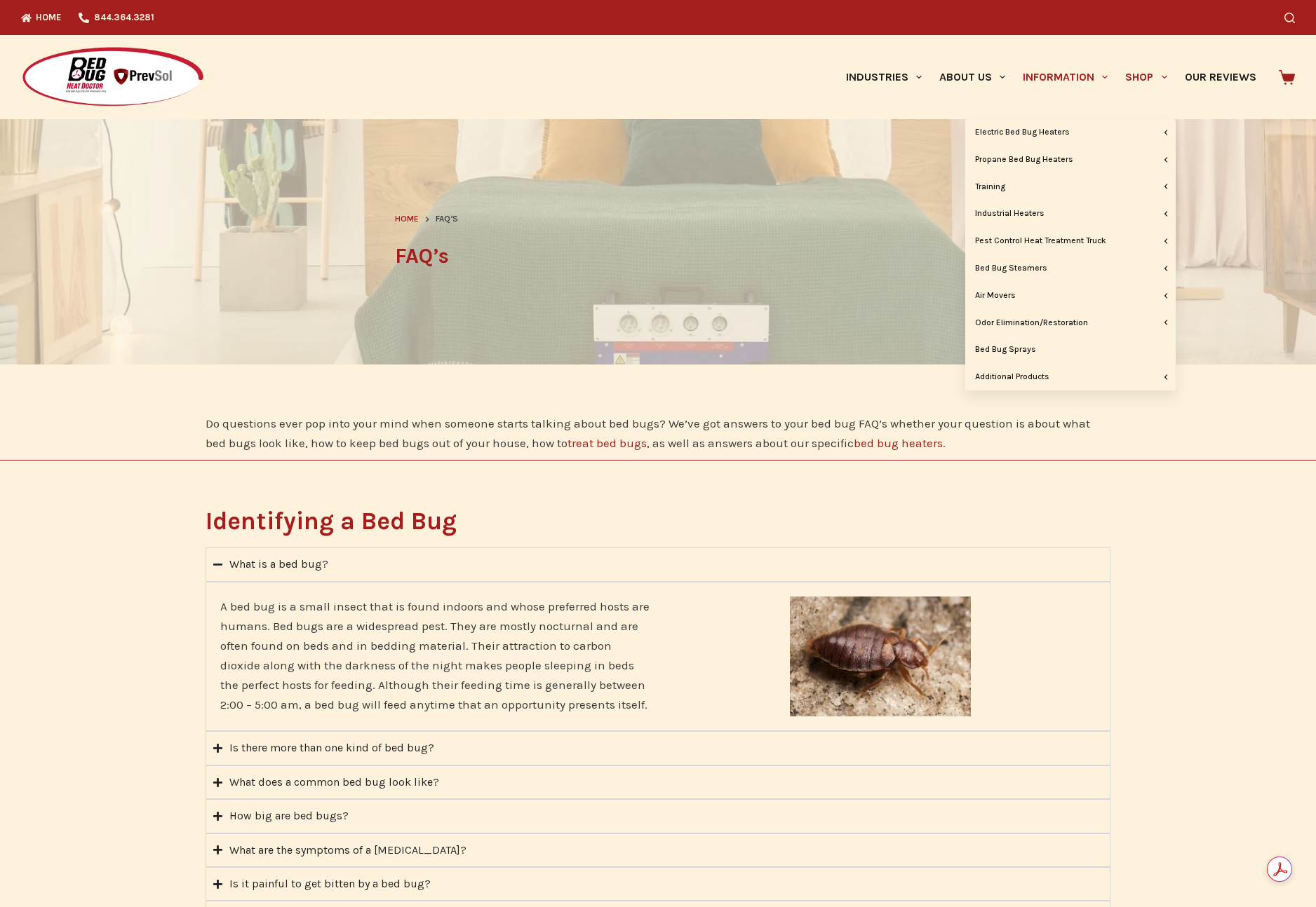
click at [1142, 75] on link "Shop" at bounding box center [1146, 77] width 59 height 84
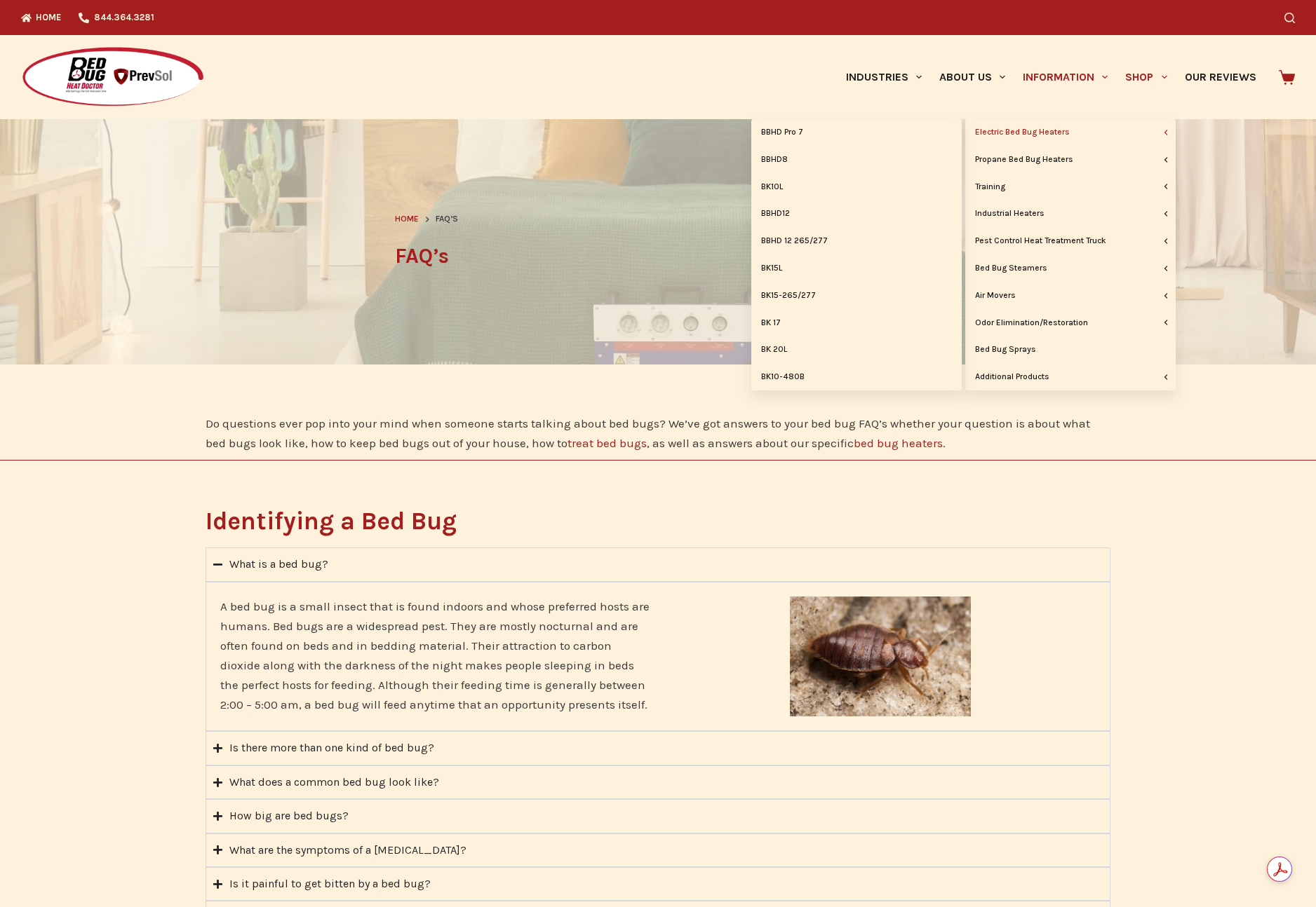
click at [1077, 134] on link "Electric Bed Bug Heaters" at bounding box center [1070, 133] width 211 height 27
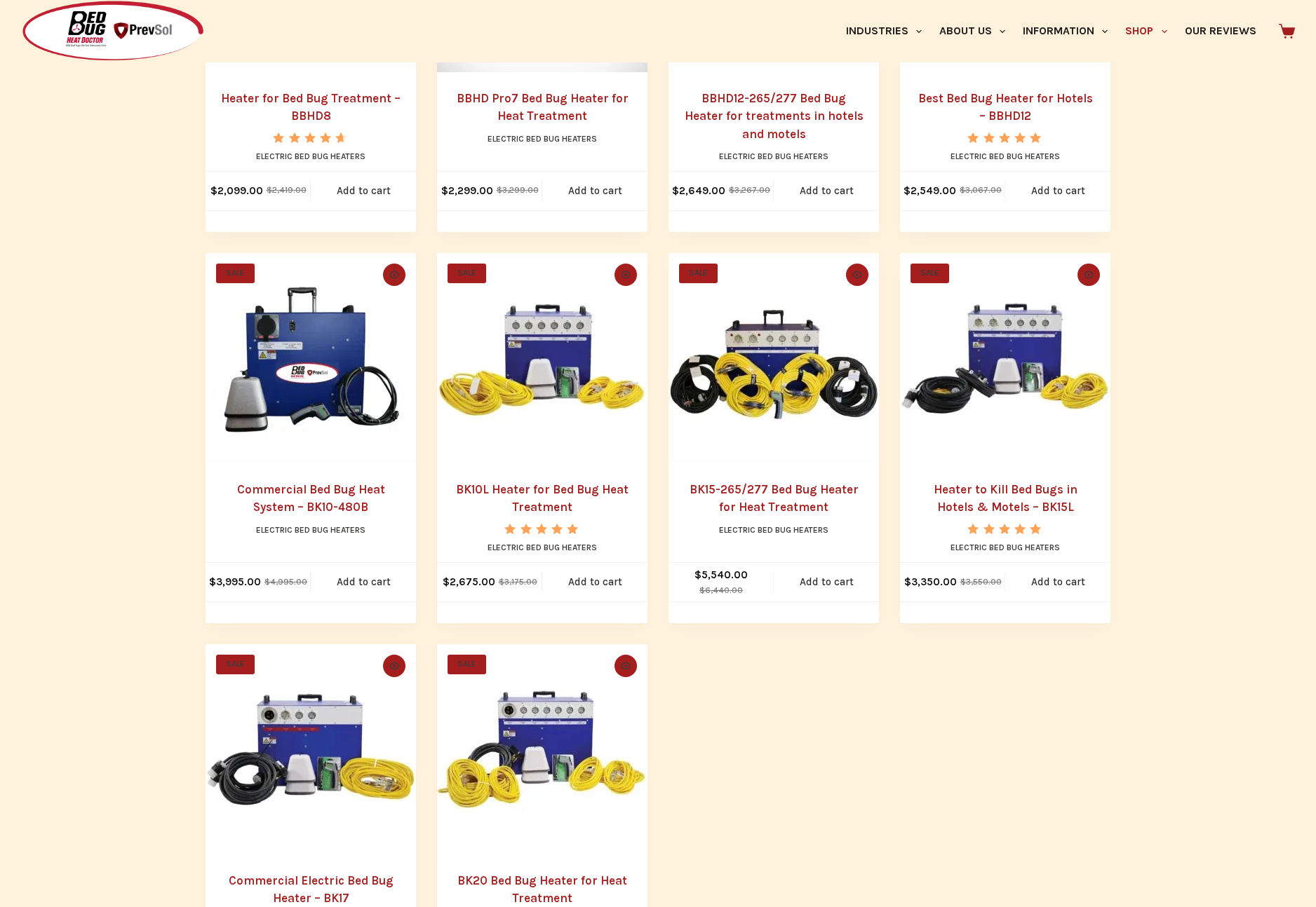
scroll to position [405, 0]
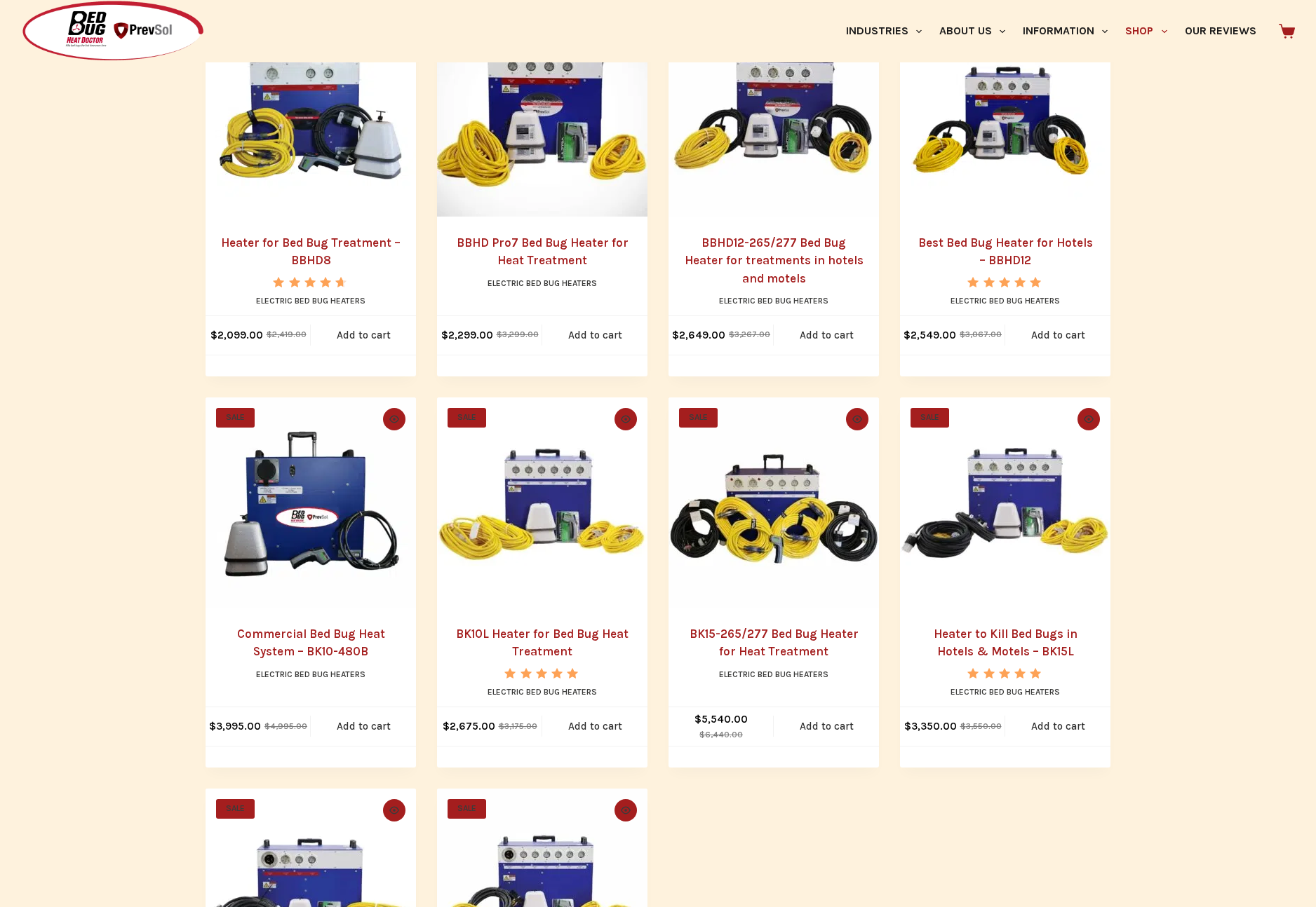
click at [518, 637] on link "BK10L Heater for Bed Bug Heat Treatment" at bounding box center [542, 642] width 173 height 32
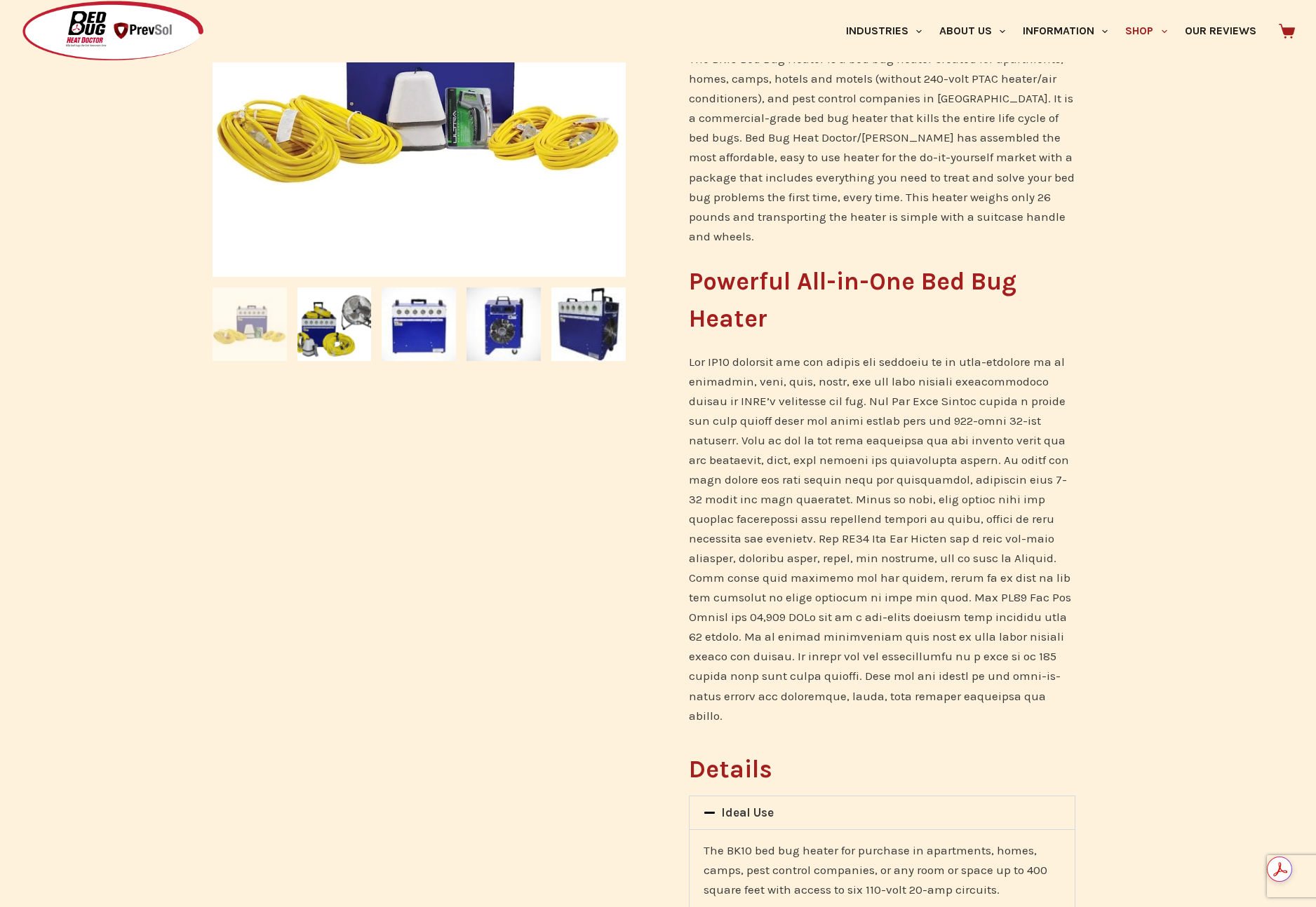
scroll to position [711, 0]
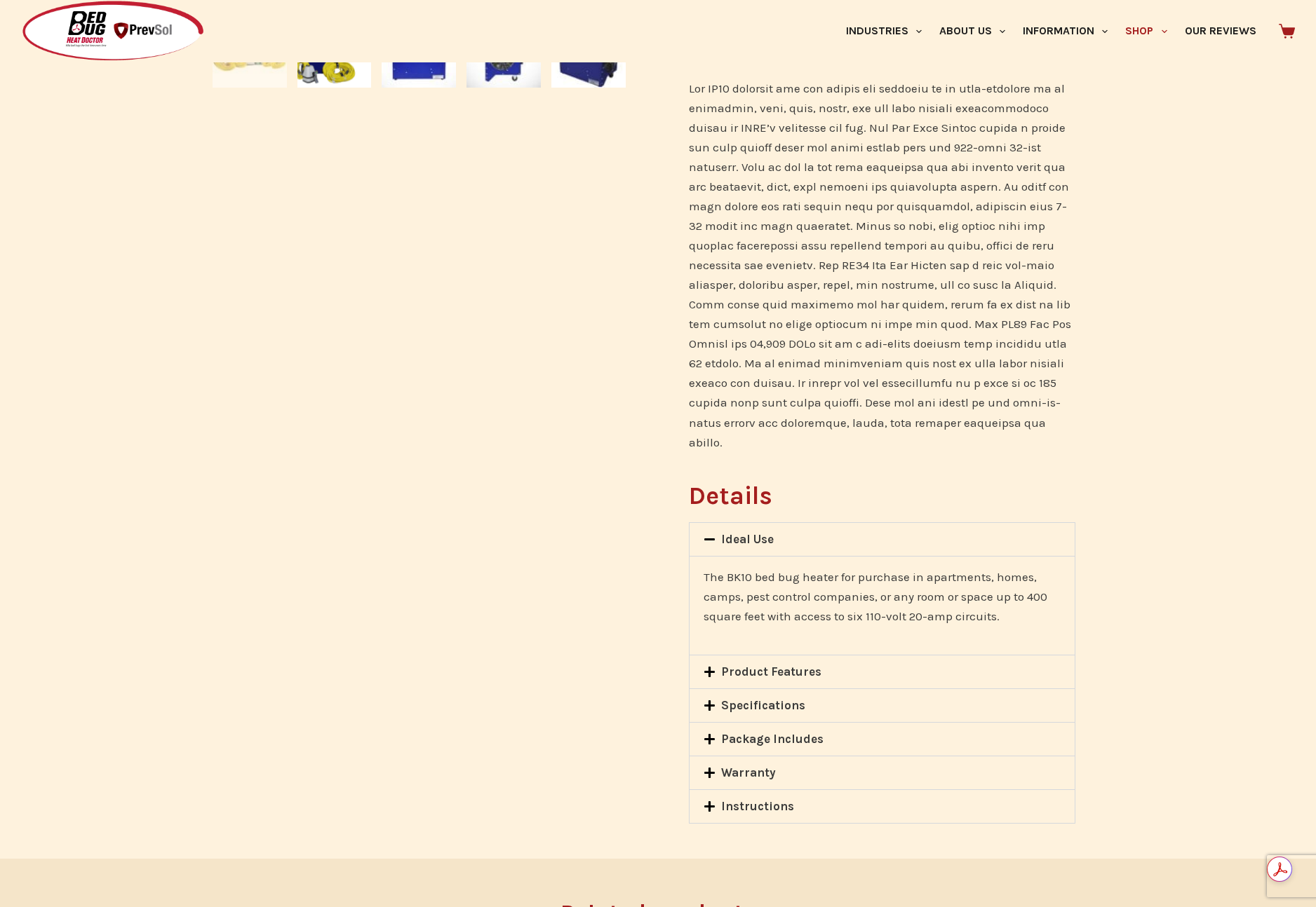
click at [756, 732] on link "Package Includes" at bounding box center [772, 739] width 102 height 14
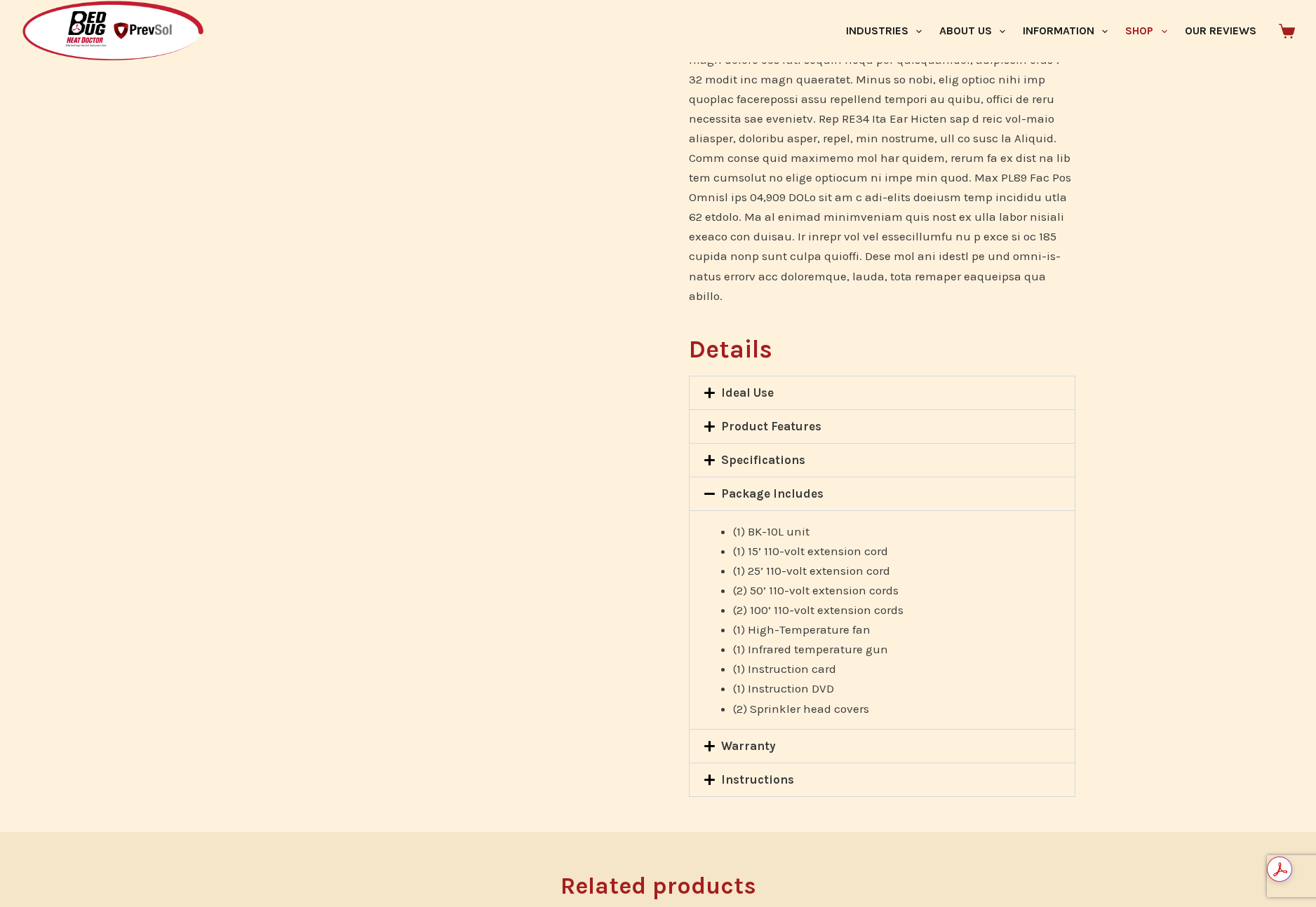
scroll to position [986, 0]
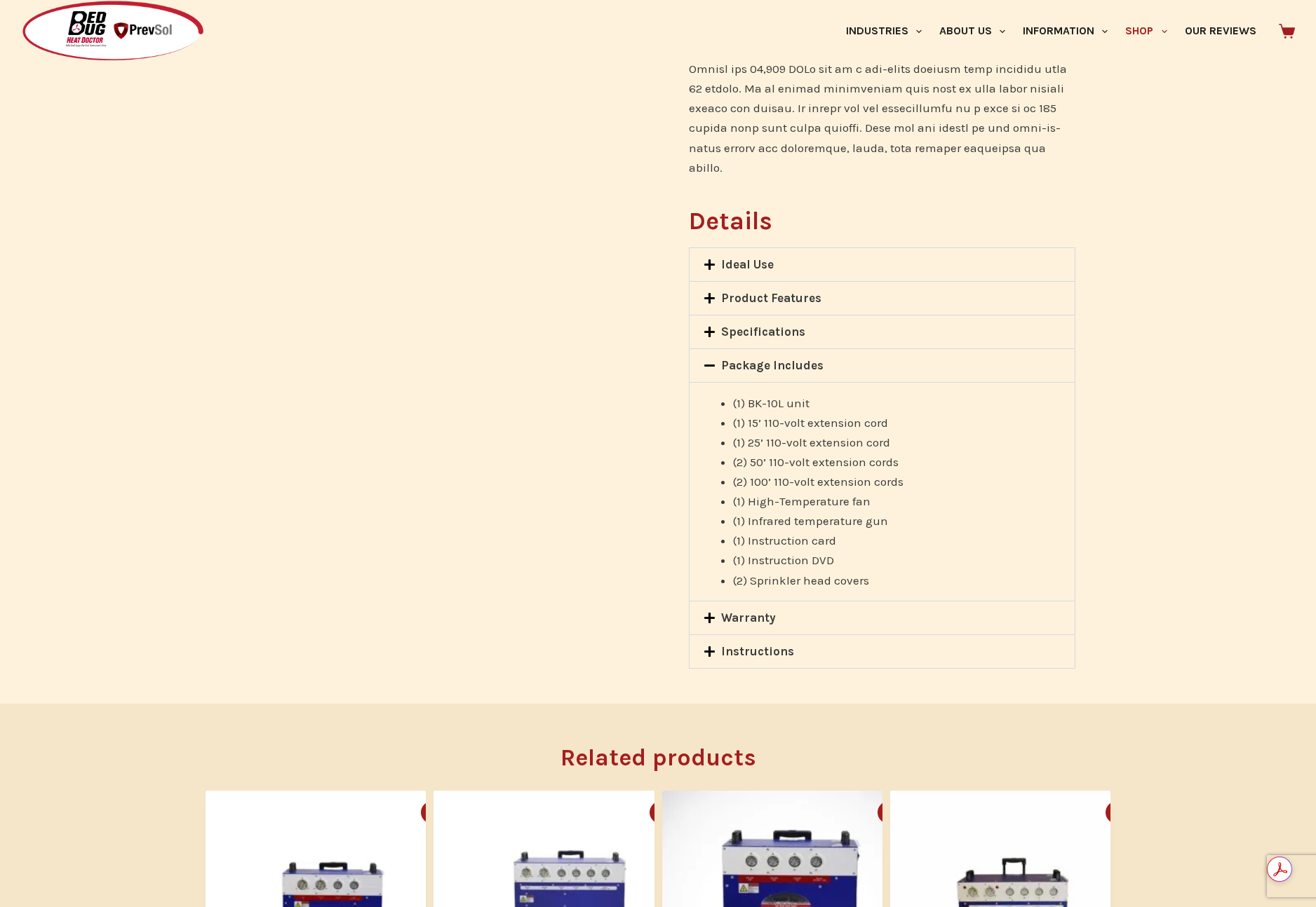
click at [720, 646] on span at bounding box center [712, 653] width 18 height 14
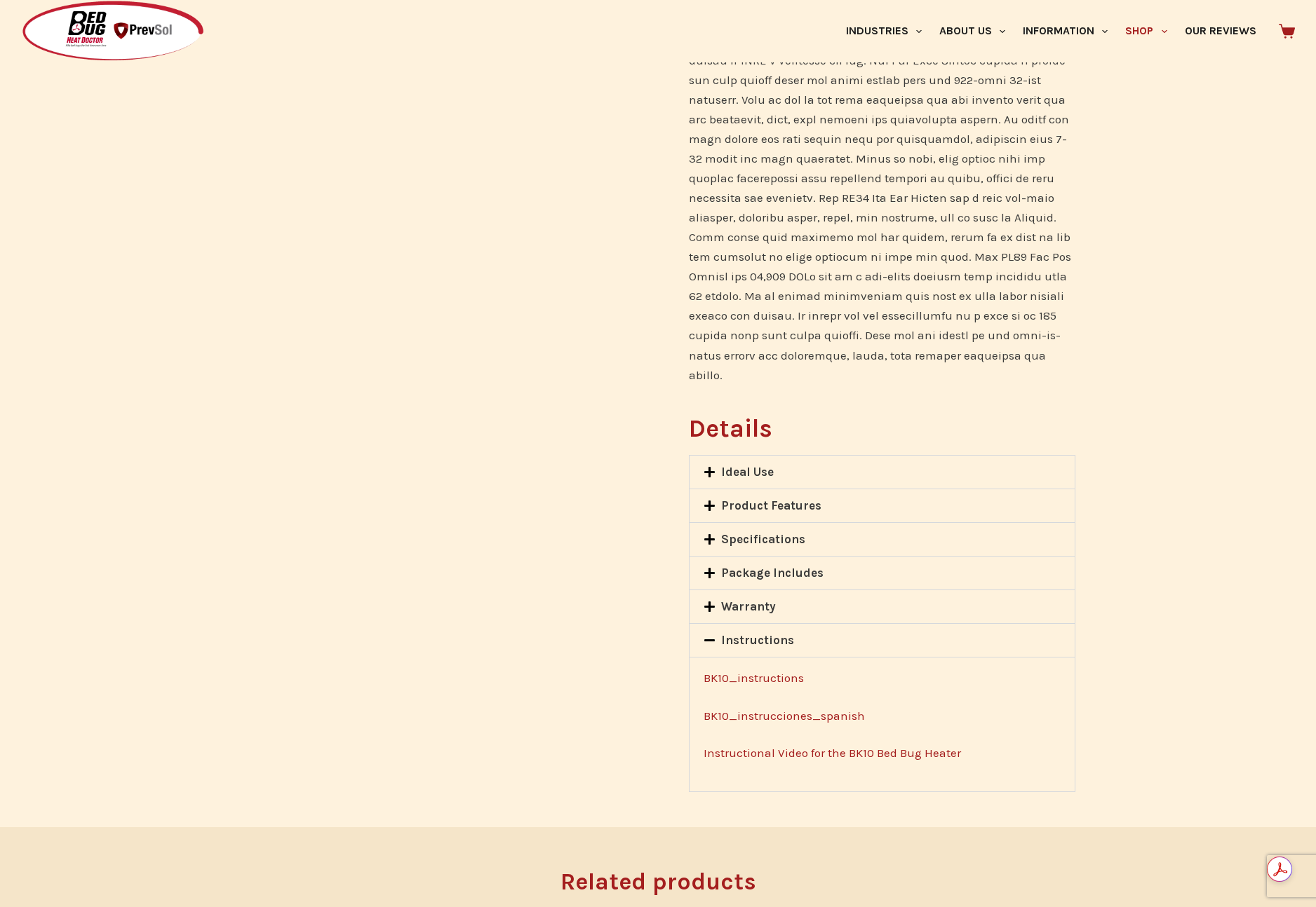
scroll to position [707, 0]
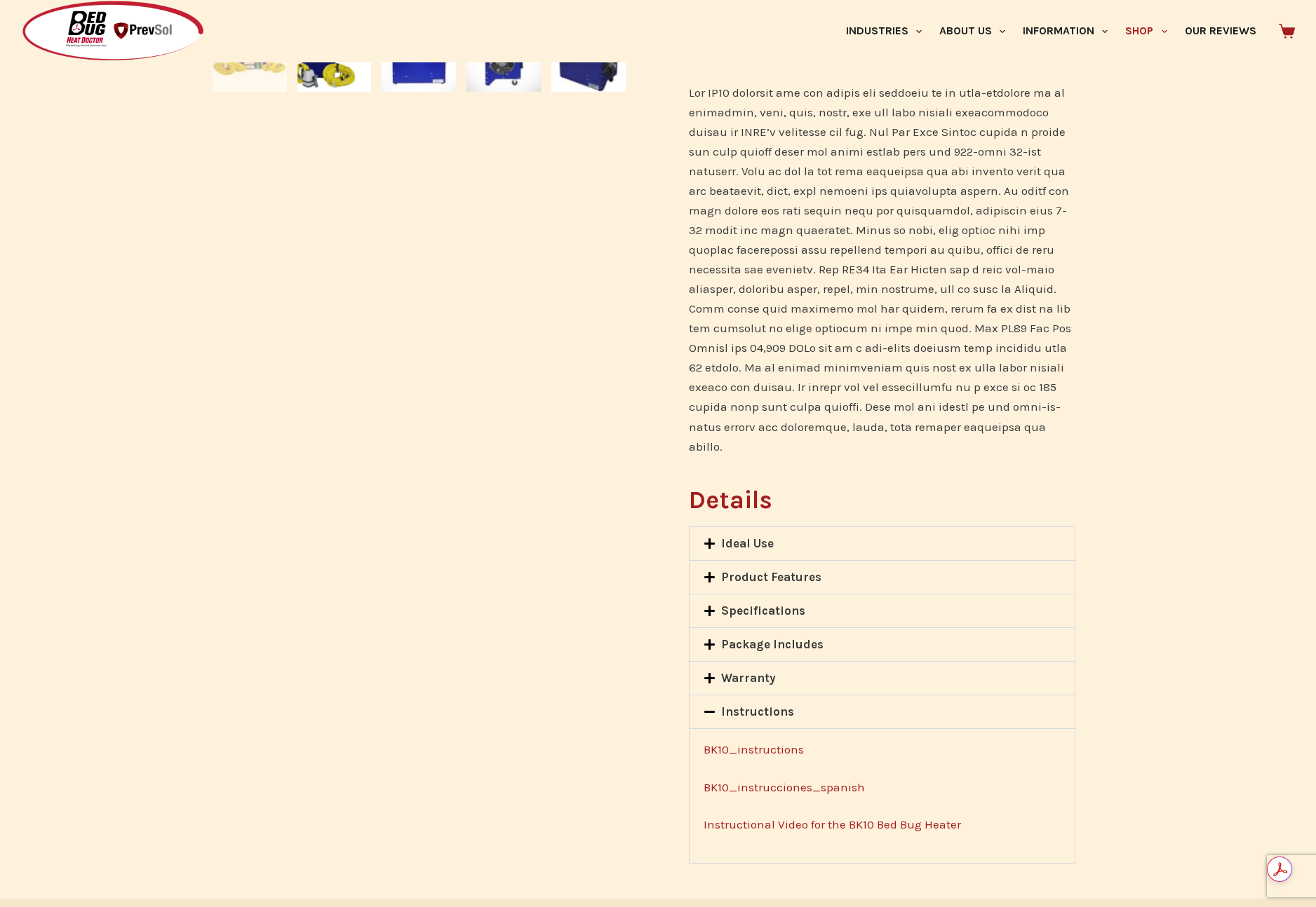
click at [735, 536] on link "Ideal Use" at bounding box center [747, 543] width 53 height 14
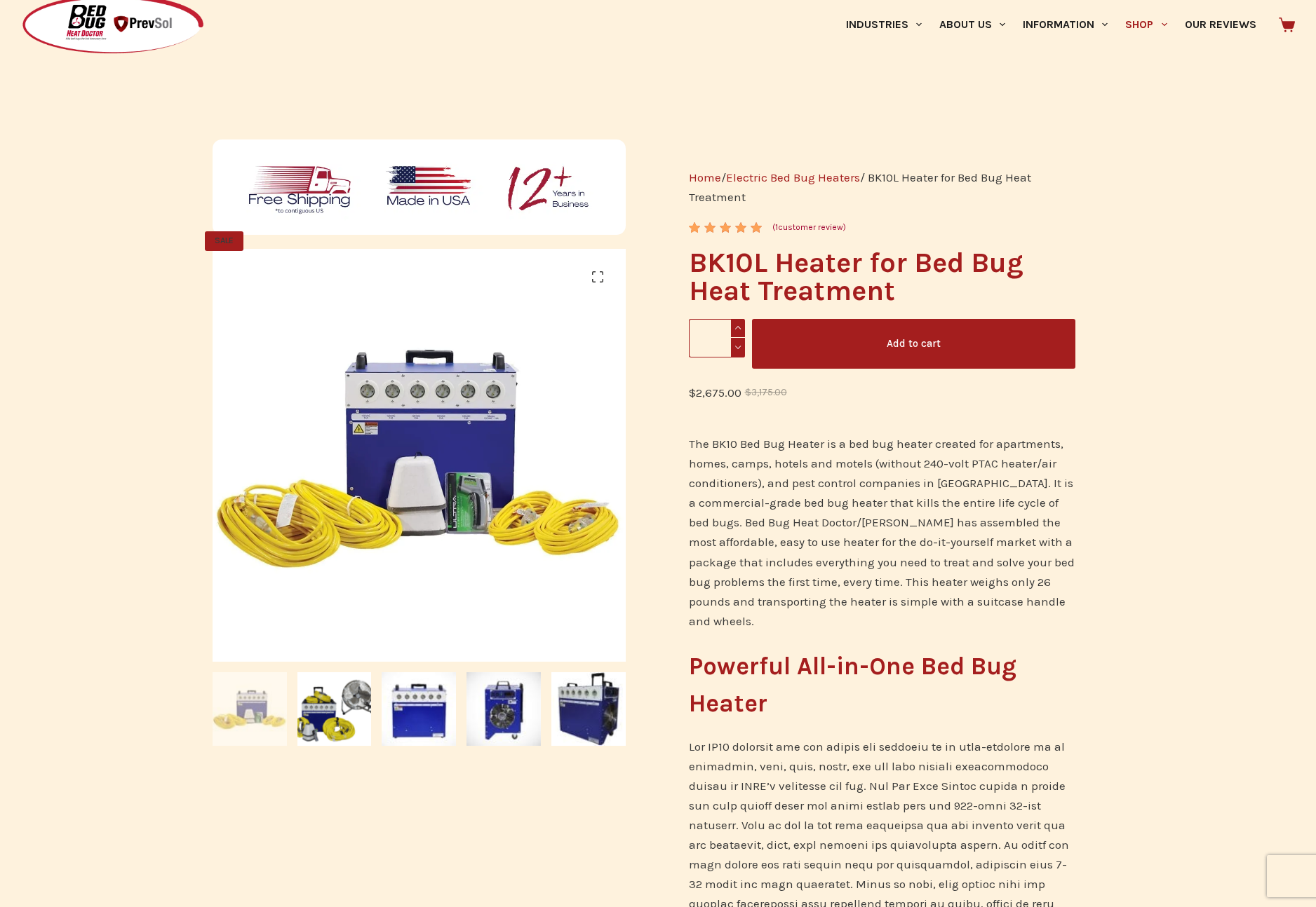
scroll to position [0, 0]
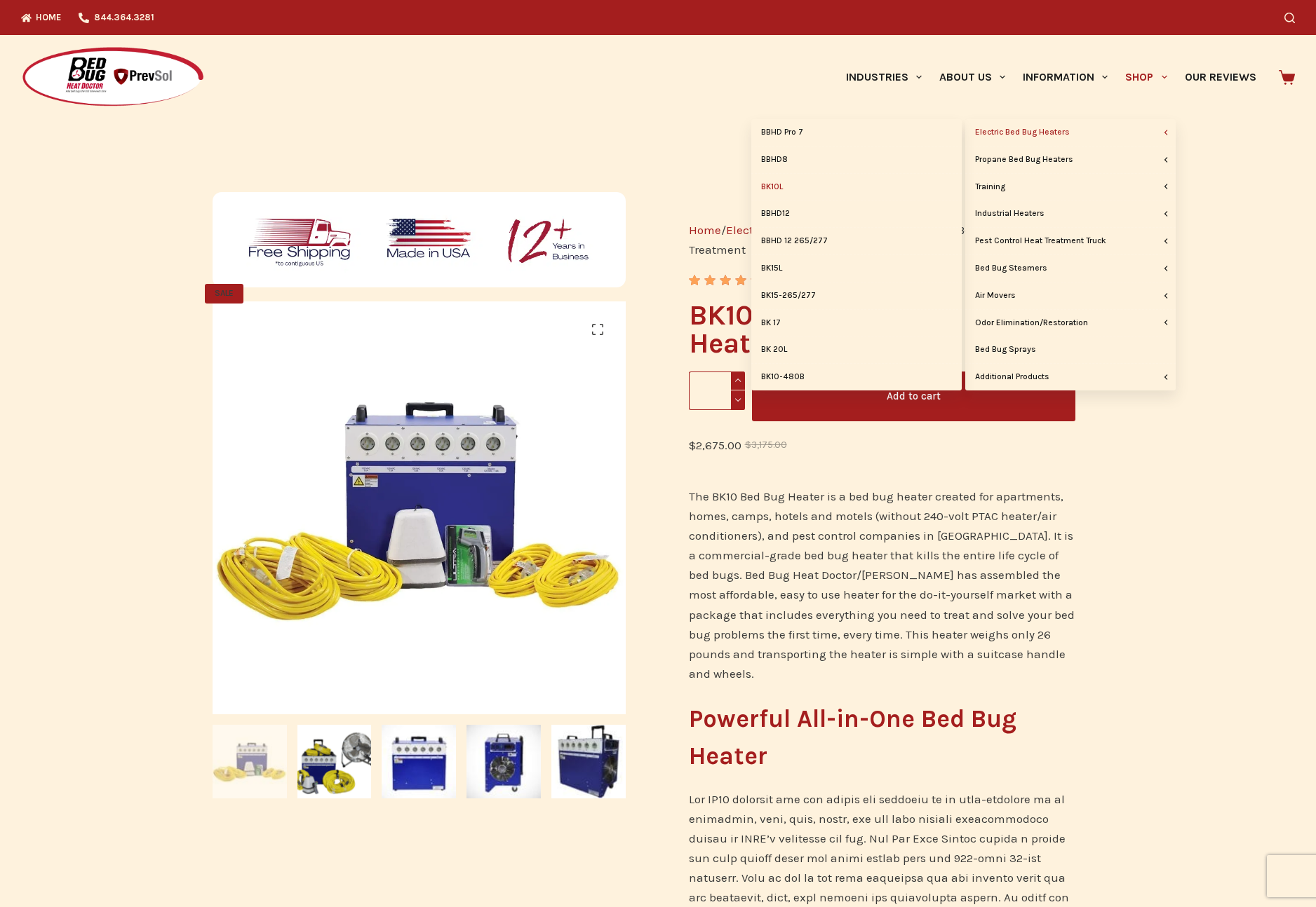
click at [1119, 134] on link "Electric Bed Bug Heaters" at bounding box center [1070, 133] width 211 height 27
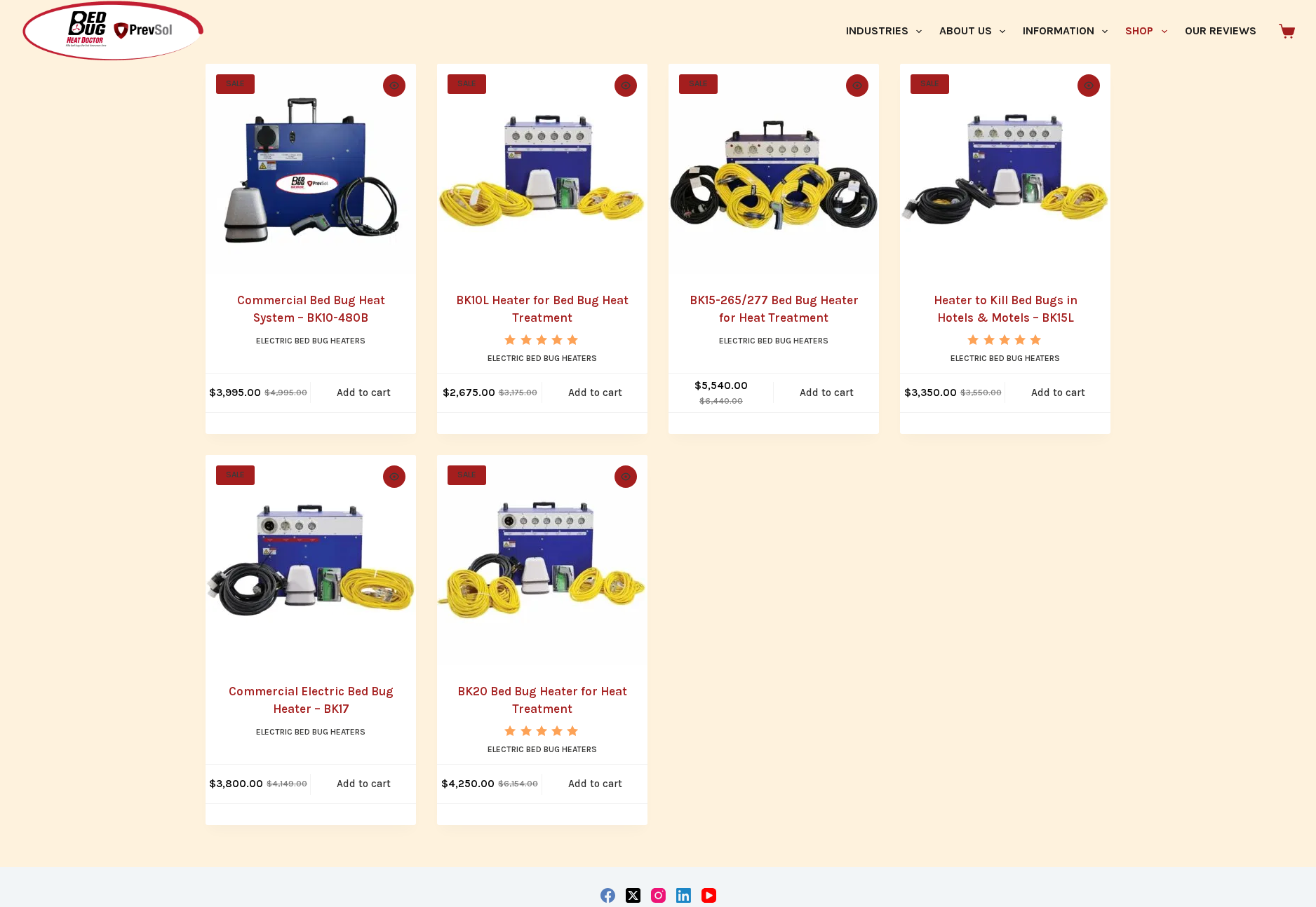
scroll to position [679, 0]
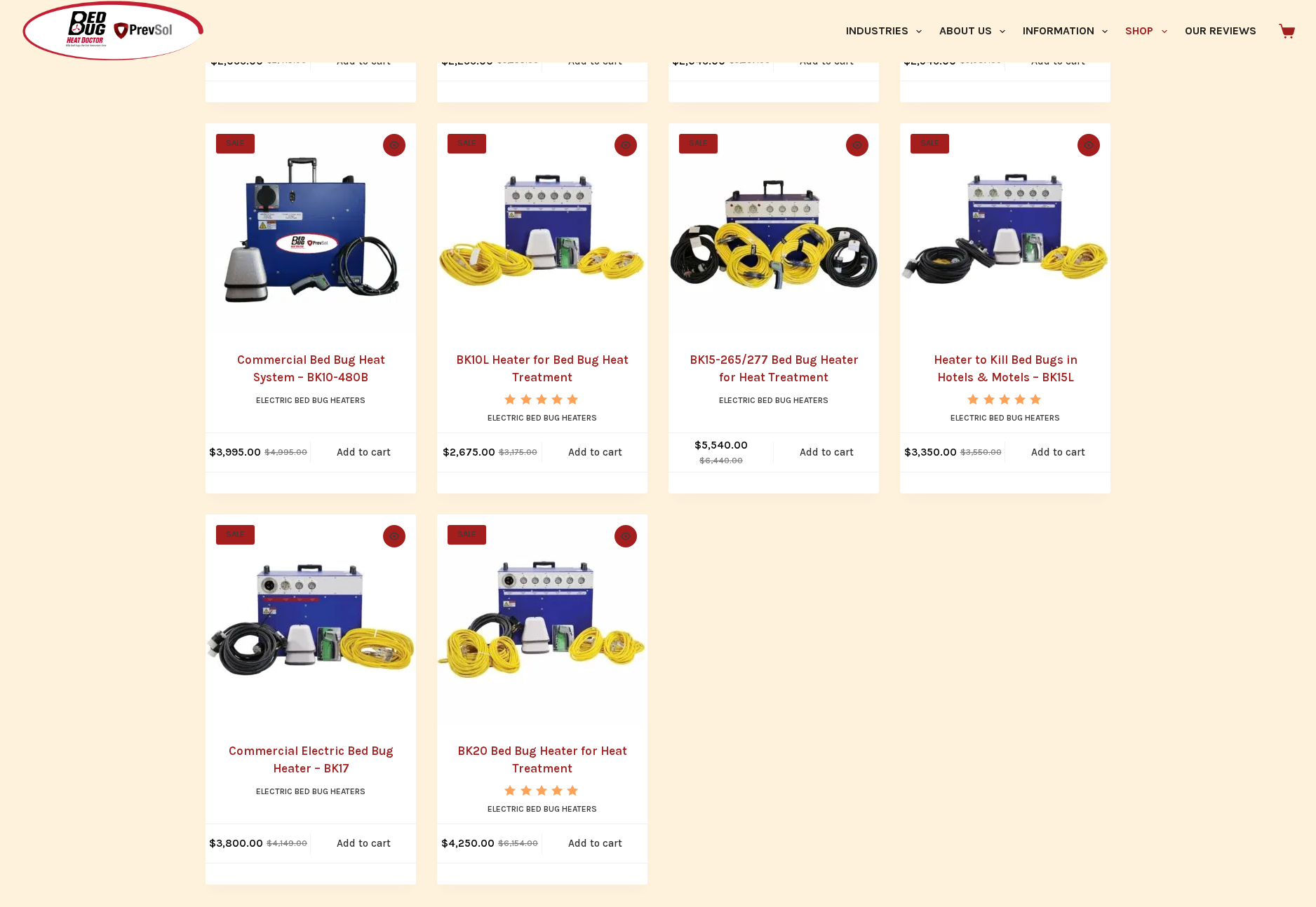
click at [761, 359] on link "BK15-265/277 Bed Bug Heater for Heat Treatment" at bounding box center [773, 368] width 169 height 32
